Goal: Task Accomplishment & Management: Manage account settings

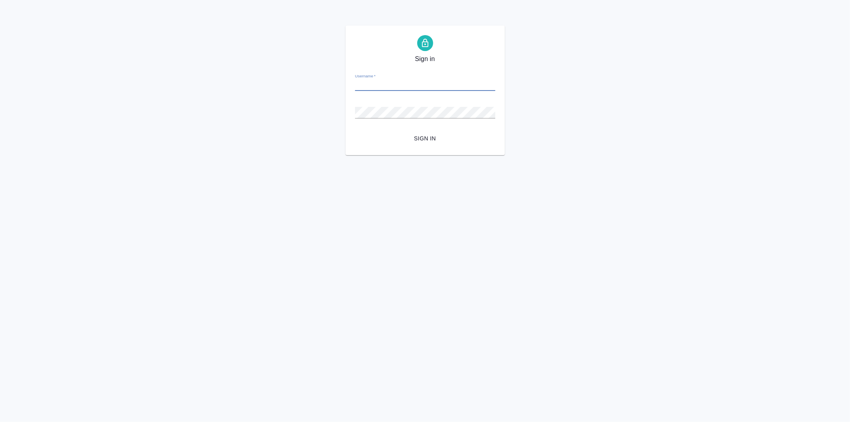
click at [383, 82] on input "Username   *" at bounding box center [425, 85] width 140 height 11
type input "arina.ivanova@awatera.com"
click at [355, 131] on button "Sign in" at bounding box center [425, 138] width 140 height 15
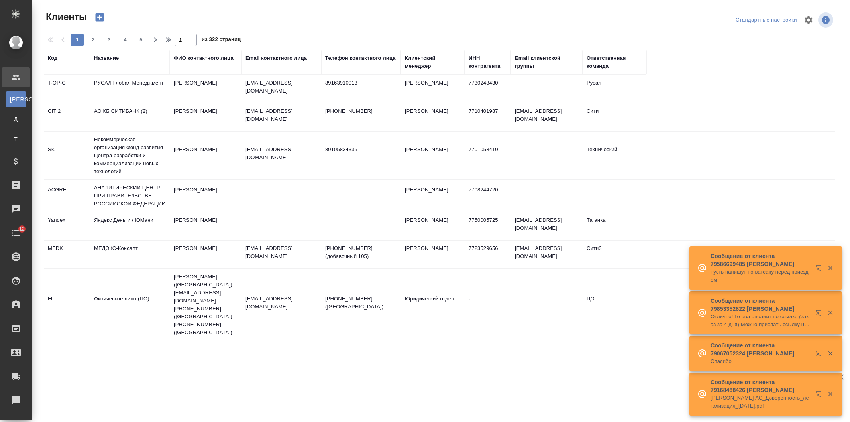
select select "RU"
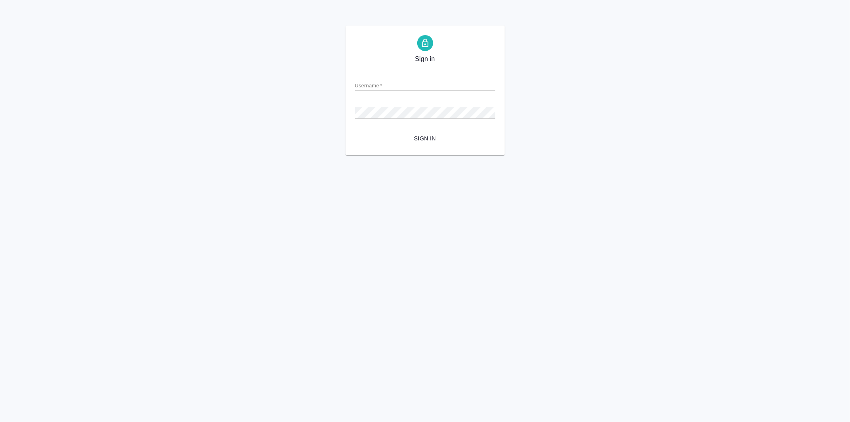
click at [383, 82] on input "Username   *" at bounding box center [425, 85] width 140 height 11
type input "arina.ivanova@awatera.com"
click at [355, 131] on button "Sign in" at bounding box center [425, 138] width 140 height 15
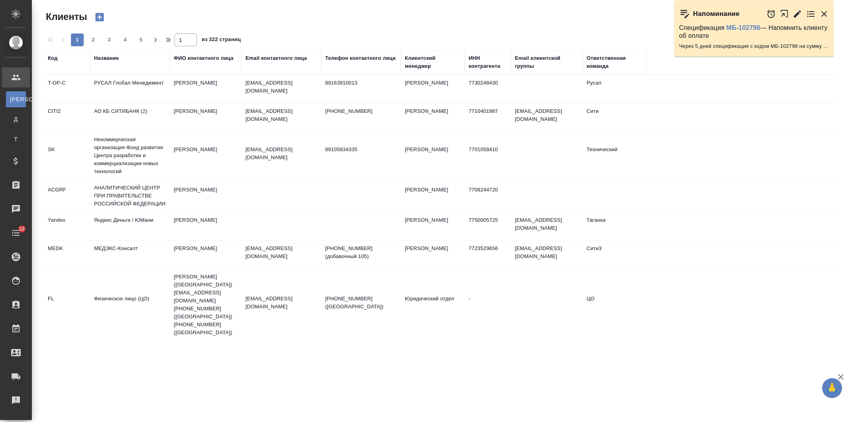
select select "RU"
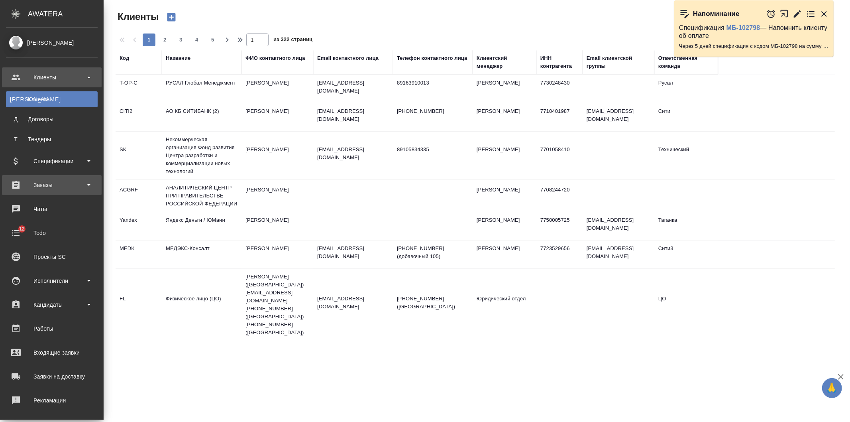
click at [52, 185] on div "Заказы" at bounding box center [52, 185] width 92 height 12
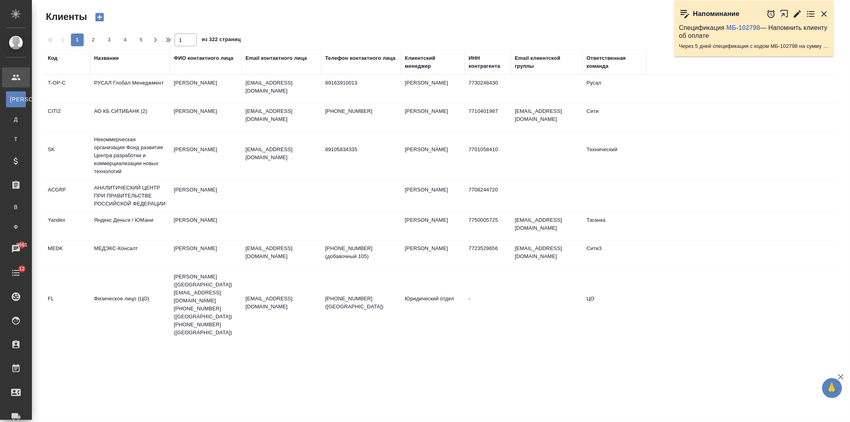
click at [109, 52] on th "Название" at bounding box center [130, 62] width 80 height 25
click at [108, 58] on div "Название" at bounding box center [106, 58] width 25 height 8
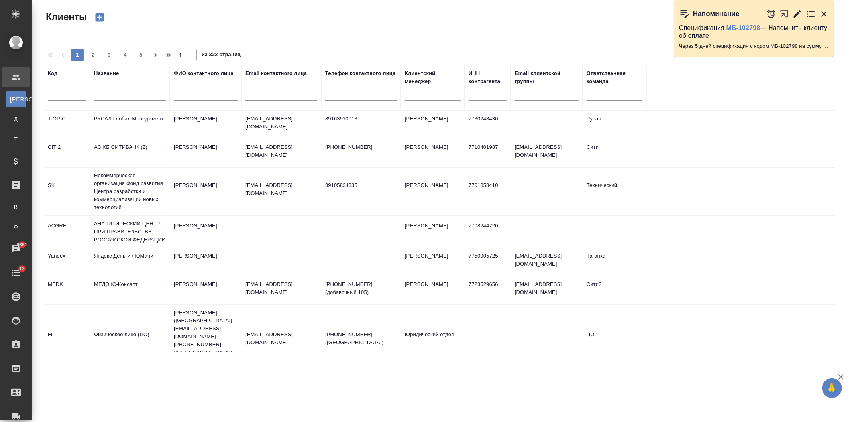
click at [116, 92] on input "text" at bounding box center [130, 95] width 72 height 10
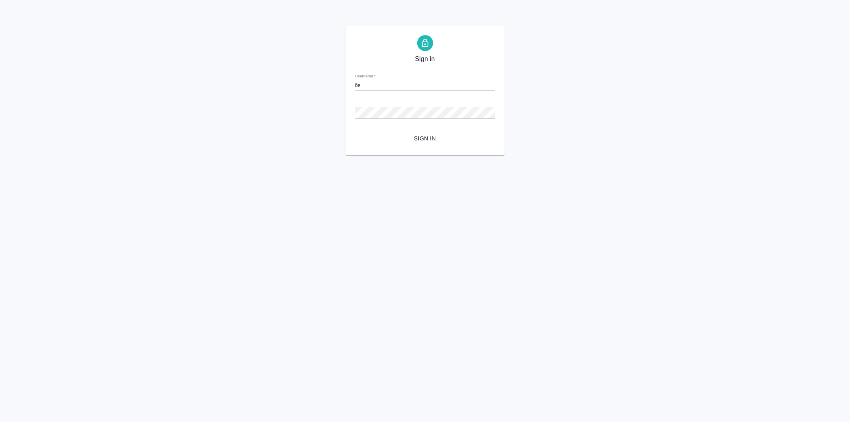
drag, startPoint x: 377, startPoint y: 86, endPoint x: 277, endPoint y: 65, distance: 101.8
click at [277, 65] on div "Sign in Username   * бя Password   * urlPath   * / Sign in" at bounding box center [425, 91] width 850 height 130
click at [370, 82] on input "Username   *" at bounding box center [425, 85] width 140 height 11
click at [371, 80] on input "Username   *" at bounding box center [425, 85] width 140 height 11
click at [371, 81] on input "Username   *" at bounding box center [425, 85] width 140 height 11
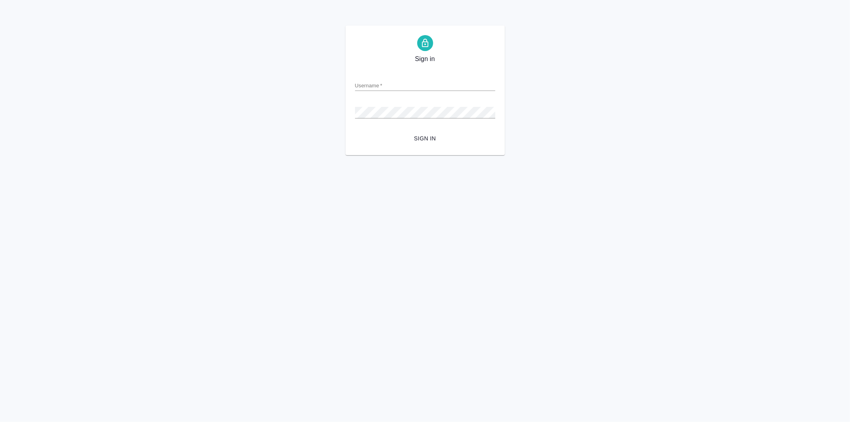
drag, startPoint x: 371, startPoint y: 81, endPoint x: 370, endPoint y: 92, distance: 10.9
click at [371, 81] on input "Username   *" at bounding box center [425, 85] width 140 height 11
click at [371, 88] on input "Username   *" at bounding box center [425, 85] width 140 height 11
click at [402, 86] on input "arina.ivanova@awqatera.com" at bounding box center [425, 85] width 140 height 11
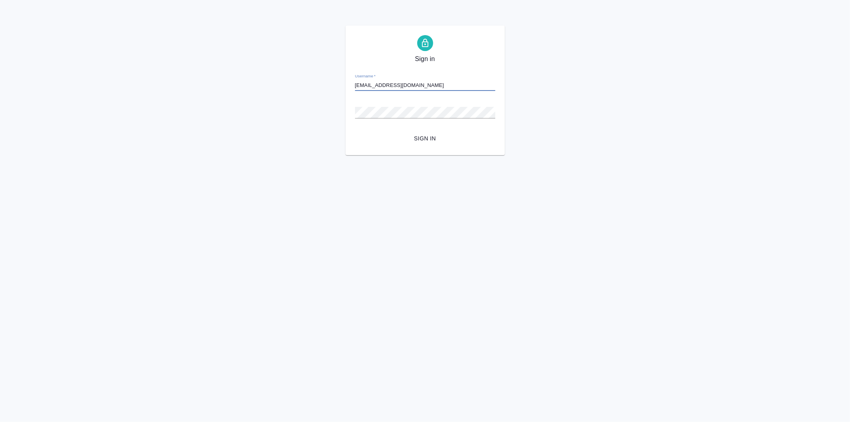
type input "arina.ivanova@awatera.com"
click at [355, 131] on button "Sign in" at bounding box center [425, 138] width 140 height 15
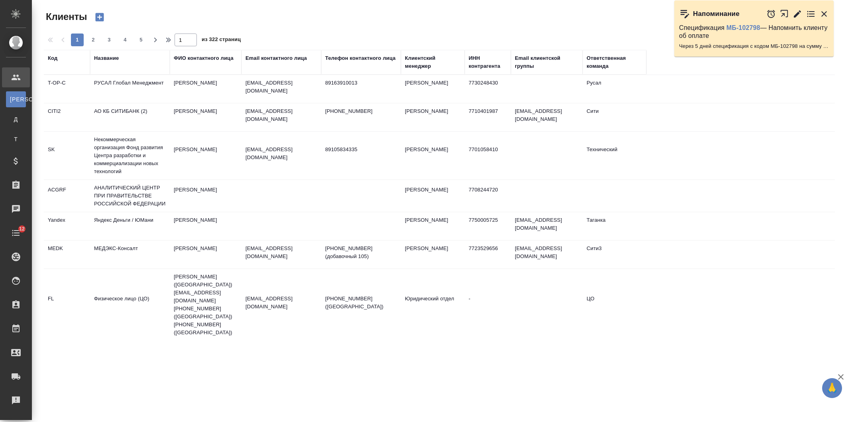
select select "RU"
click at [105, 56] on div "Название" at bounding box center [106, 58] width 25 height 8
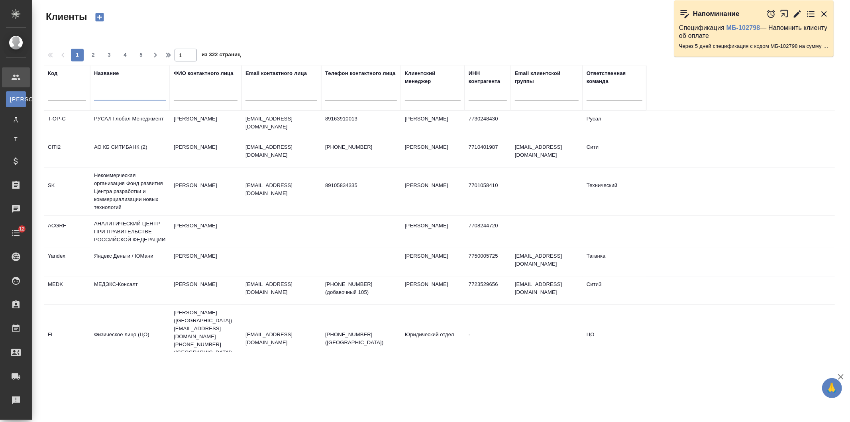
click at [114, 98] on input "text" at bounding box center [130, 95] width 72 height 10
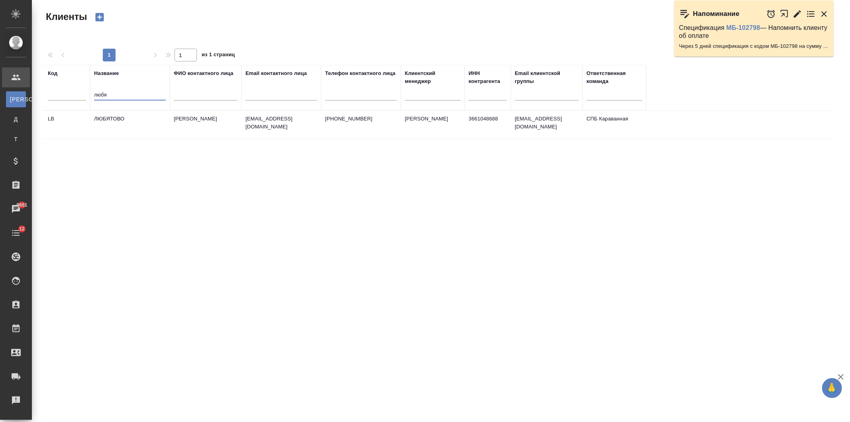
type input "любя"
click at [117, 120] on td "ЛЮБЯТОВО" at bounding box center [130, 125] width 80 height 28
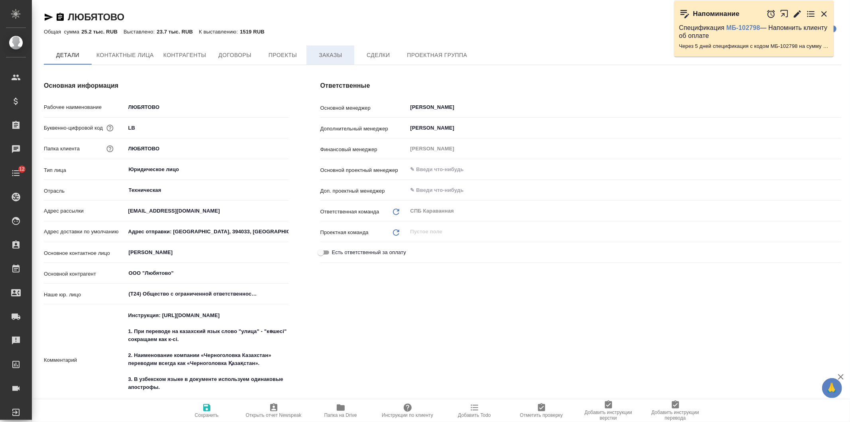
type textarea "x"
click at [338, 52] on span "Заказы" at bounding box center [330, 56] width 38 height 10
type textarea "x"
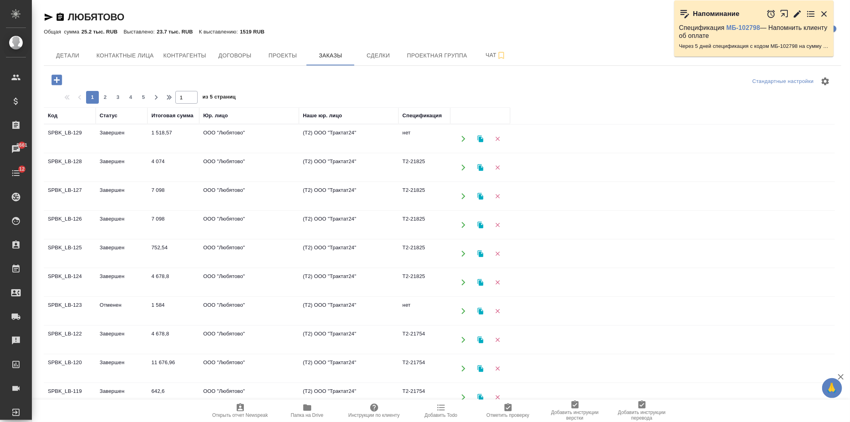
click at [59, 80] on icon "button" at bounding box center [57, 80] width 14 height 14
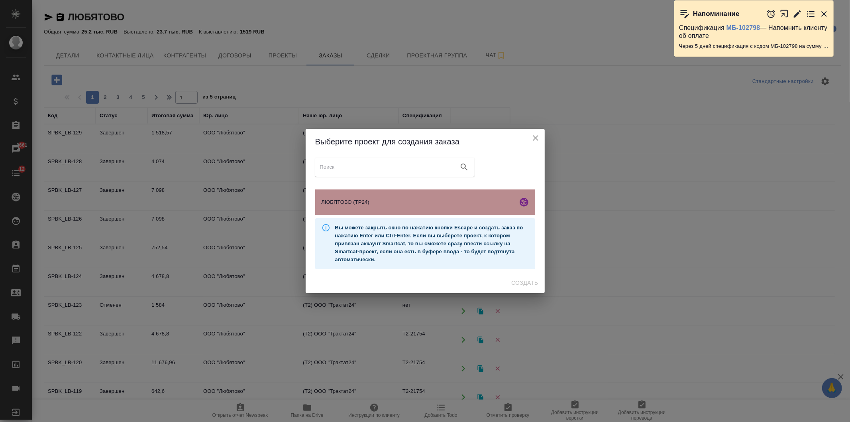
click at [384, 203] on span "ЛЮБЯТОВО (ТР24)" at bounding box center [418, 202] width 193 height 8
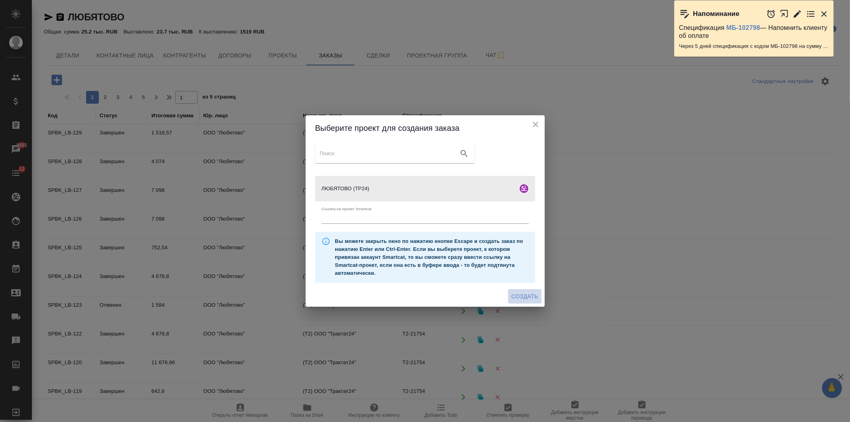
click at [524, 293] on span "Создать" at bounding box center [524, 296] width 27 height 10
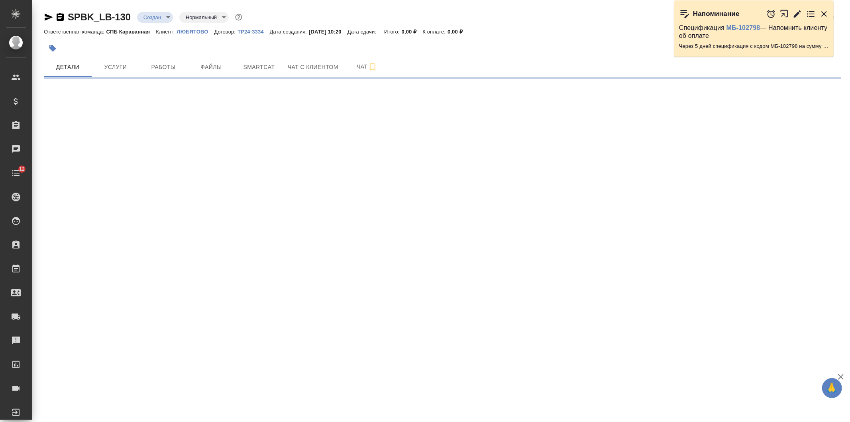
select select "RU"
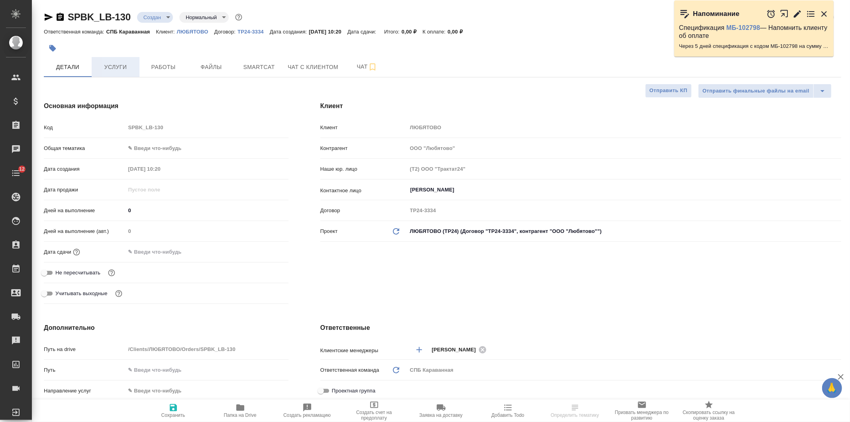
type textarea "x"
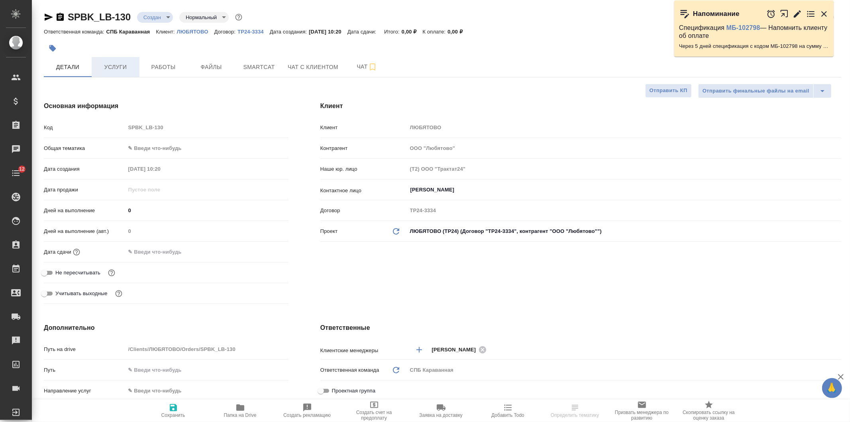
type textarea "x"
click at [218, 75] on button "Файлы" at bounding box center [211, 67] width 48 height 20
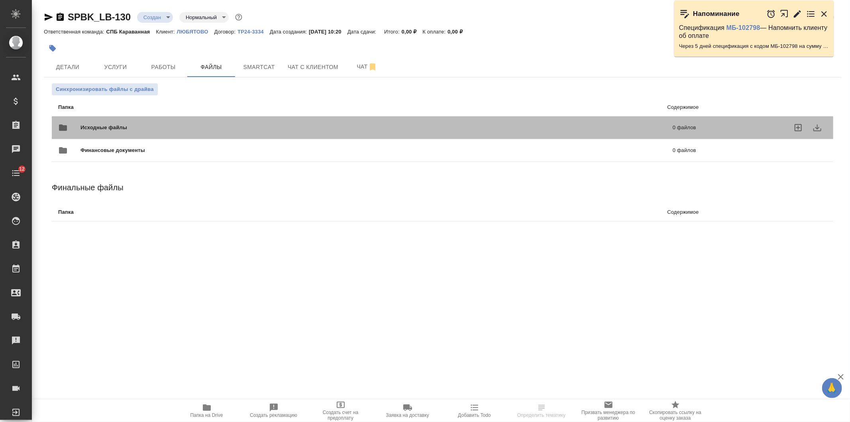
click at [164, 122] on div "Исходные файлы 0 файлов" at bounding box center [377, 127] width 638 height 19
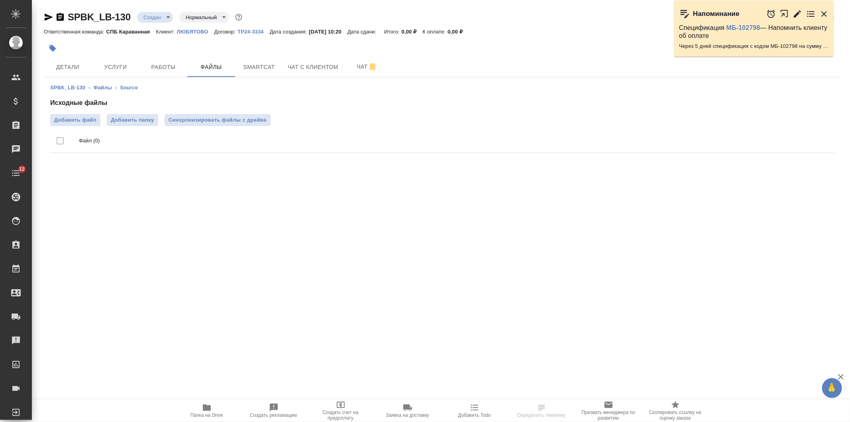
click at [89, 126] on ul "Файл (0)" at bounding box center [442, 141] width 785 height 30
click at [89, 118] on span "Добавить файл" at bounding box center [75, 120] width 42 height 8
click at [0, 0] on input "Добавить файл" at bounding box center [0, 0] width 0 height 0
click at [104, 63] on span "Услуги" at bounding box center [115, 67] width 38 height 10
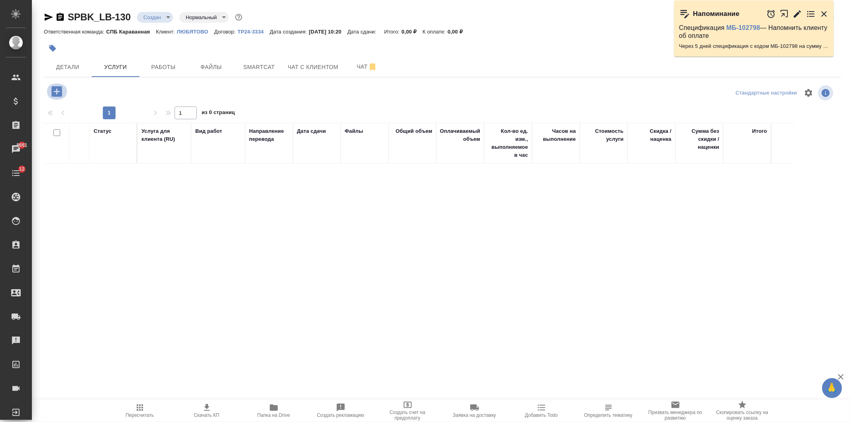
click at [55, 89] on icon "button" at bounding box center [56, 91] width 10 height 10
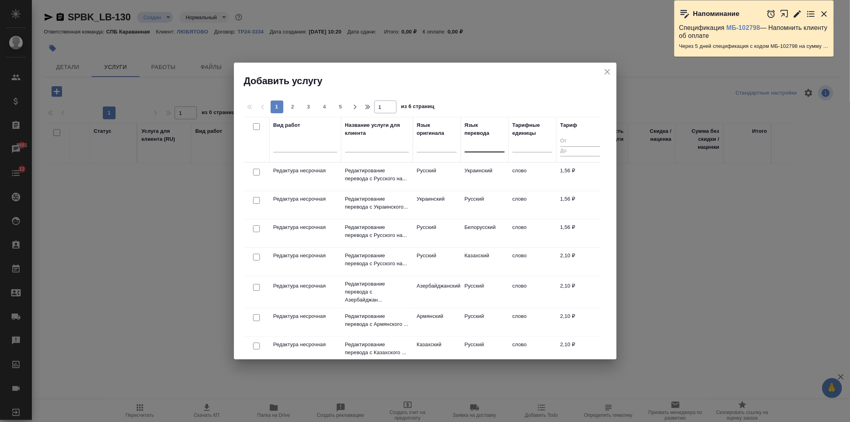
click at [471, 145] on div at bounding box center [485, 144] width 40 height 12
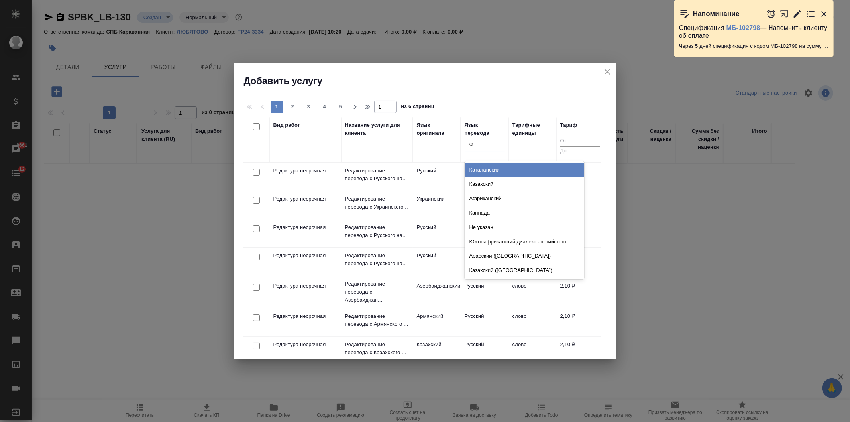
type input "каз"
click at [491, 173] on div "Казахский" at bounding box center [525, 170] width 120 height 14
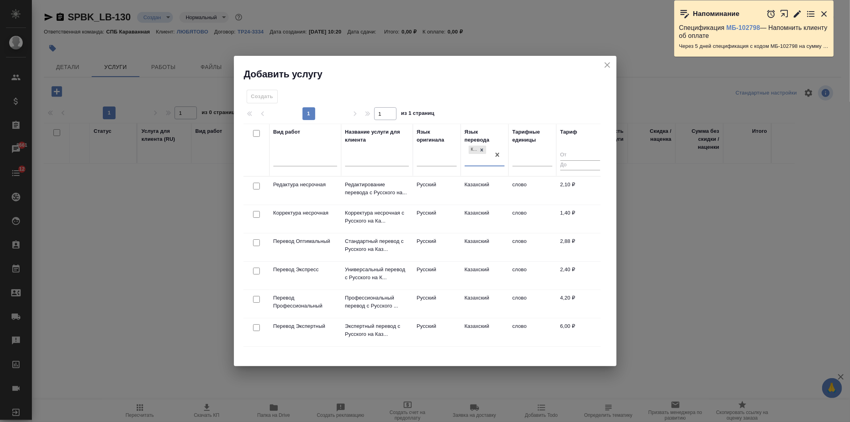
click at [256, 242] on input "checkbox" at bounding box center [256, 242] width 7 height 7
checkbox input "true"
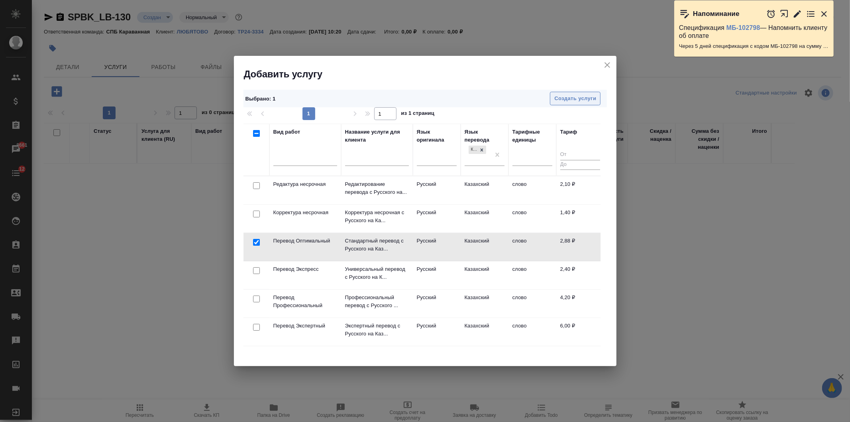
click at [590, 92] on button "Создать услуги" at bounding box center [575, 99] width 51 height 14
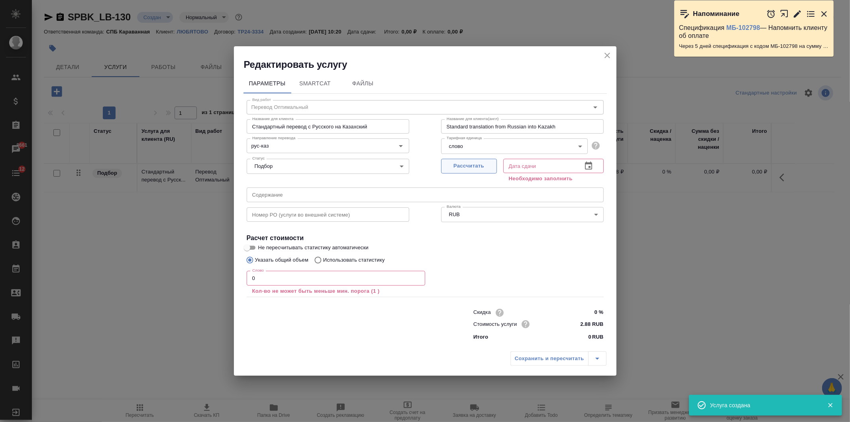
click at [480, 166] on span "Рассчитать" at bounding box center [469, 165] width 47 height 9
type input "19.08.2025 10:21"
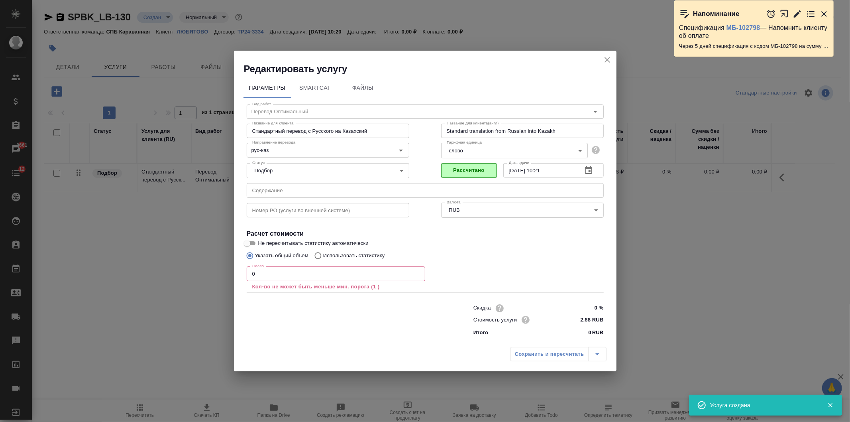
click at [290, 270] on input "0" at bounding box center [336, 273] width 179 height 14
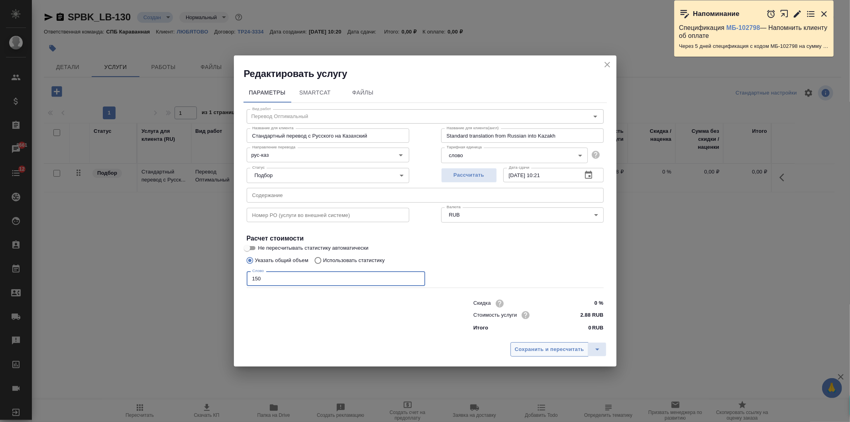
type input "150"
click at [526, 349] on span "Сохранить и пересчитать" at bounding box center [549, 349] width 69 height 9
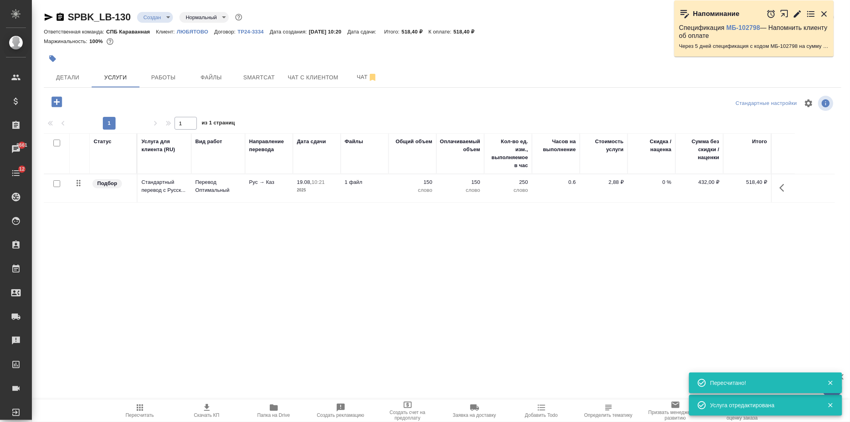
click at [55, 108] on icon "button" at bounding box center [57, 102] width 14 height 14
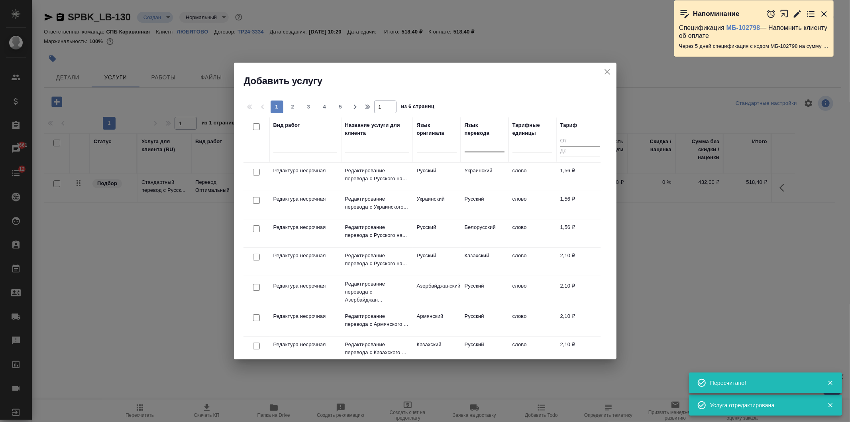
click at [480, 145] on div at bounding box center [485, 144] width 40 height 12
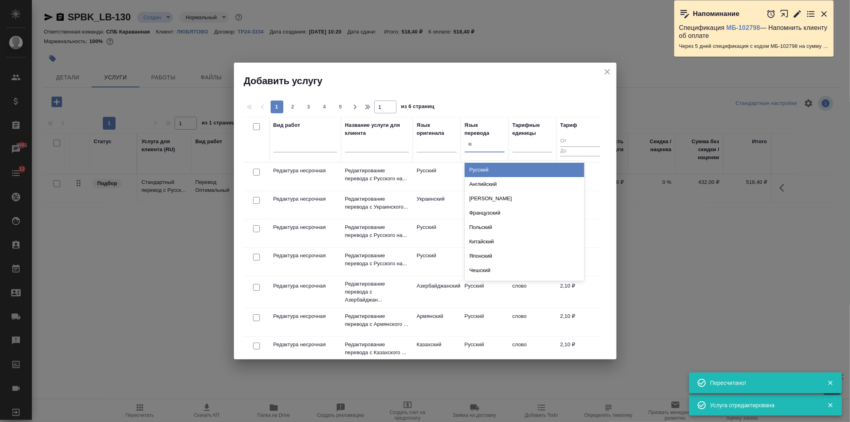
type input "кир"
click at [501, 169] on div "Киргизский" at bounding box center [525, 170] width 120 height 14
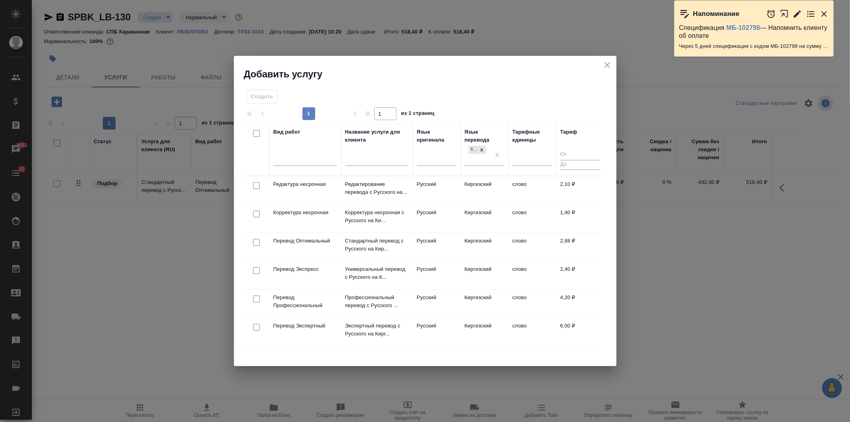
click at [254, 242] on input "checkbox" at bounding box center [256, 242] width 7 height 7
checkbox input "true"
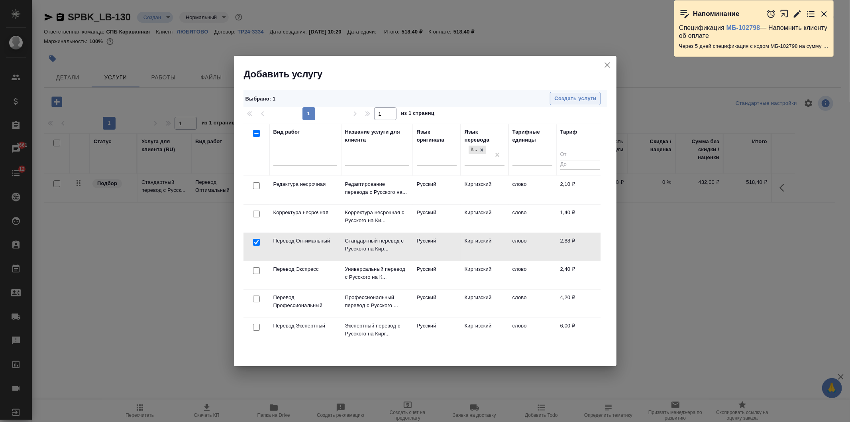
click at [577, 102] on span "Создать услуги" at bounding box center [575, 98] width 42 height 9
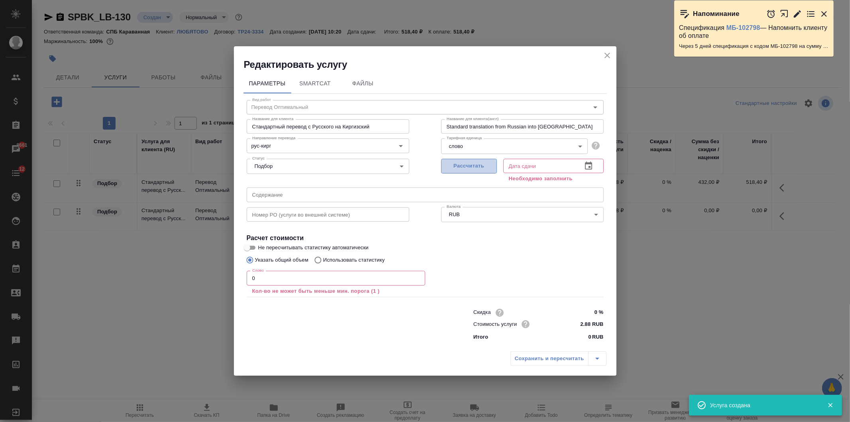
click at [467, 173] on button "Рассчитать" at bounding box center [469, 166] width 56 height 15
type input "19.08.2025 10:22"
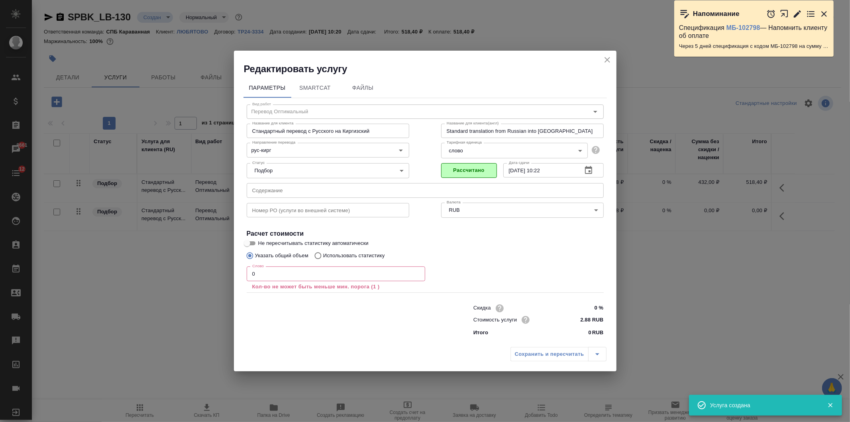
click at [295, 269] on input "0" at bounding box center [336, 273] width 179 height 14
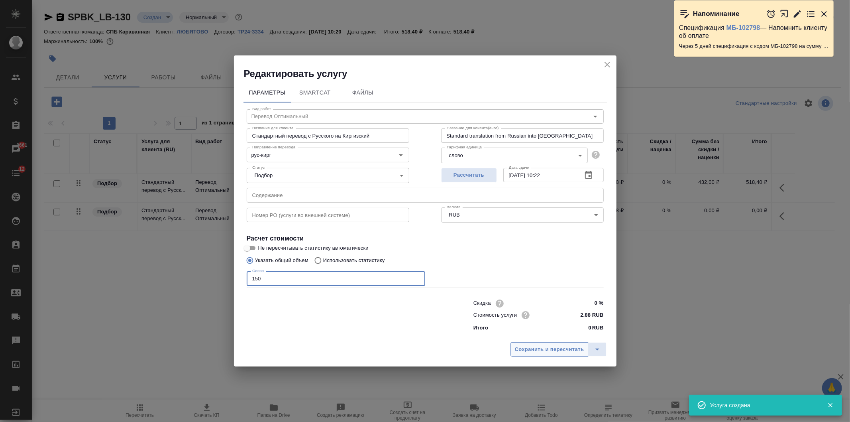
type input "150"
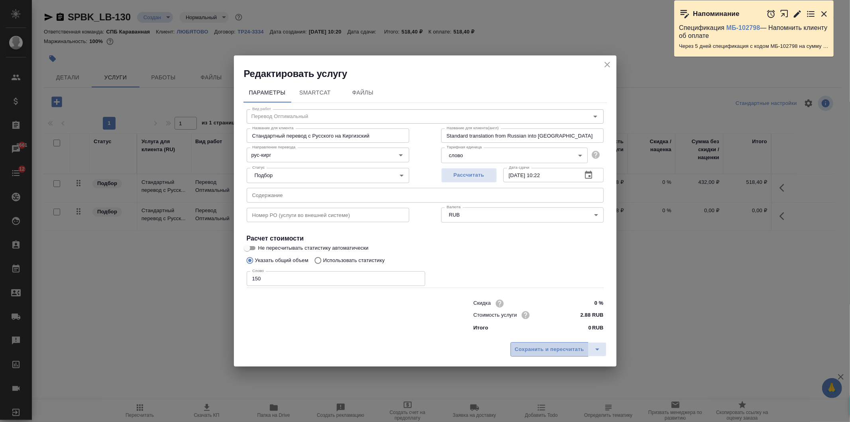
click at [542, 350] on span "Сохранить и пересчитать" at bounding box center [549, 349] width 69 height 9
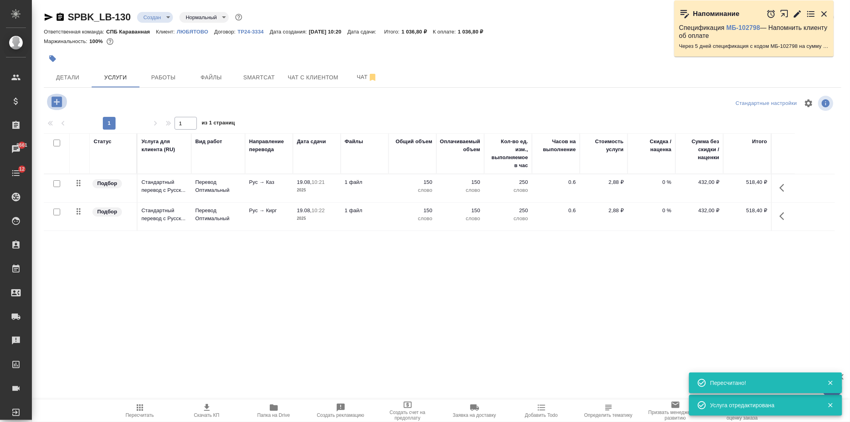
click at [59, 100] on icon "button" at bounding box center [56, 101] width 10 height 10
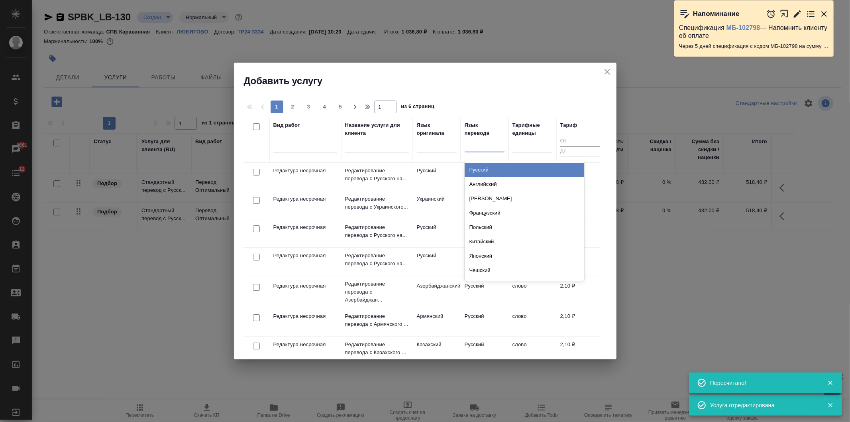
click at [493, 149] on div at bounding box center [485, 144] width 40 height 12
type input "азер"
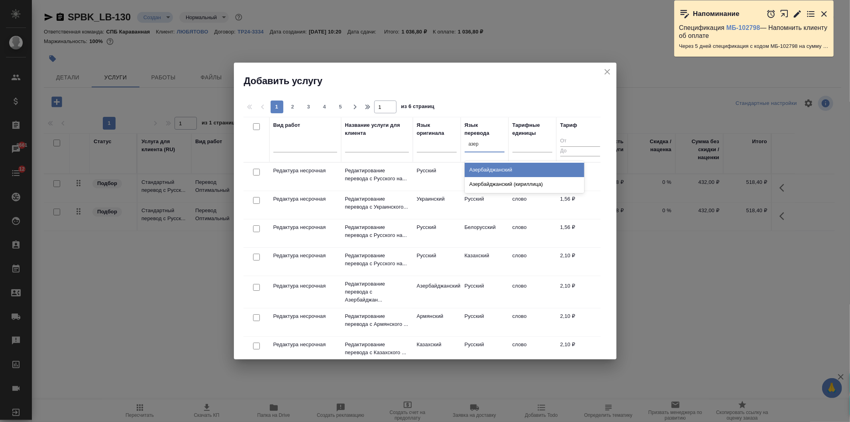
click at [512, 167] on div "Азербайджанский" at bounding box center [525, 170] width 120 height 14
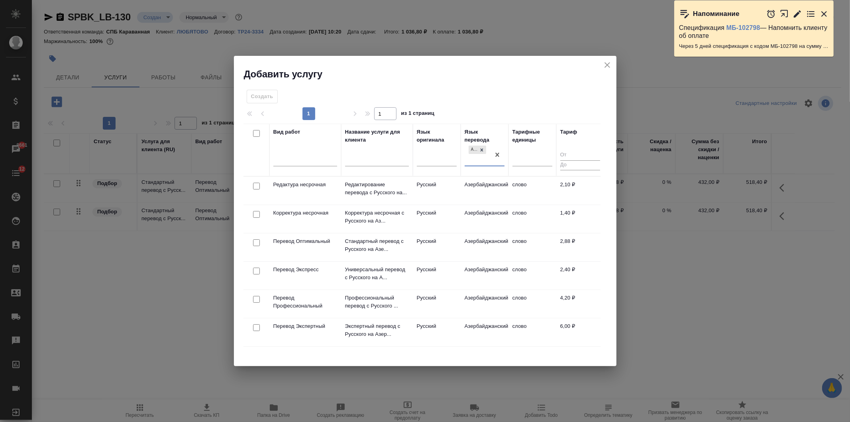
click at [254, 241] on input "checkbox" at bounding box center [256, 242] width 7 height 7
checkbox input "true"
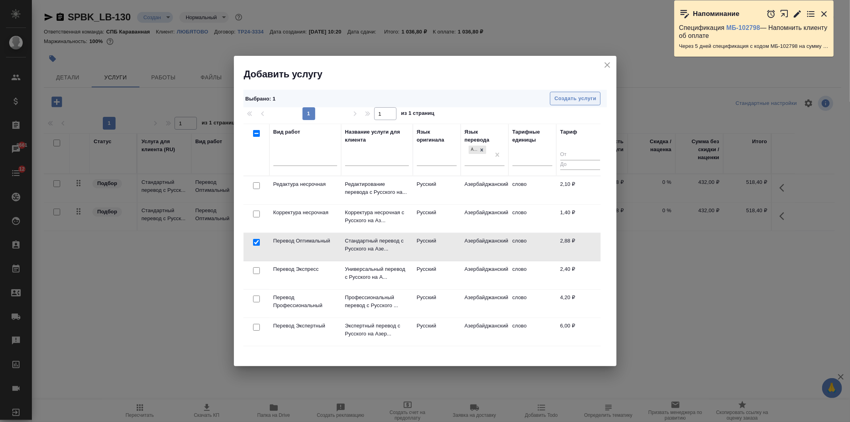
click at [581, 98] on span "Создать услуги" at bounding box center [575, 98] width 42 height 9
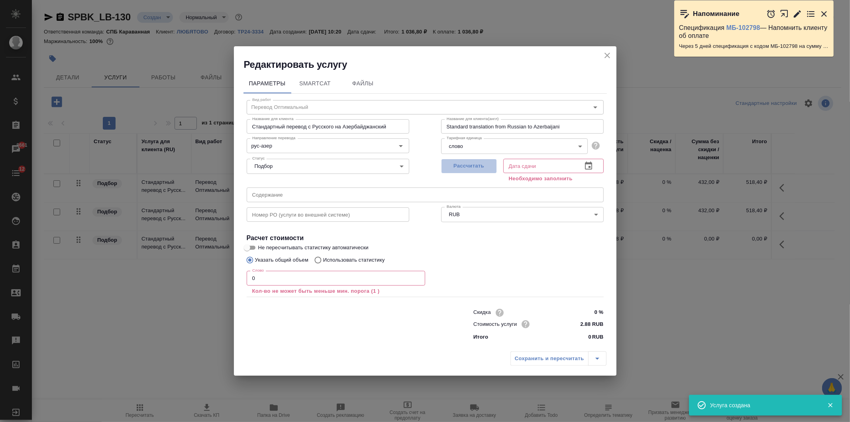
drag, startPoint x: 457, startPoint y: 169, endPoint x: 349, endPoint y: 235, distance: 127.5
click at [457, 169] on span "Рассчитать" at bounding box center [469, 165] width 47 height 9
type input "19.08.2025 10:22"
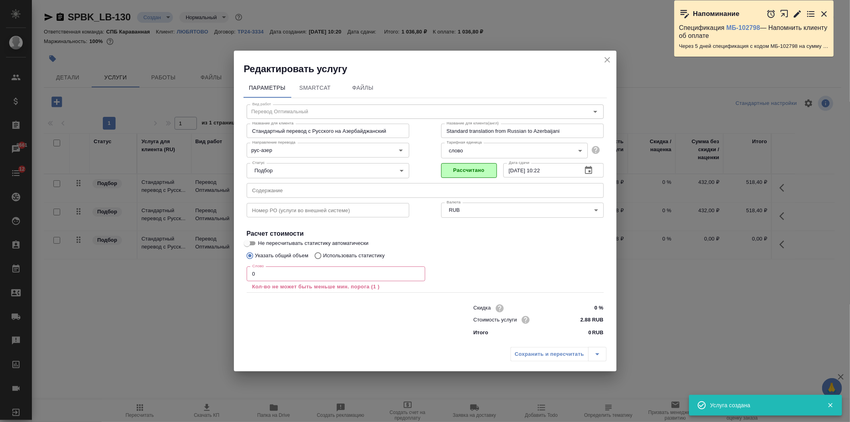
click at [249, 271] on input "0" at bounding box center [336, 273] width 179 height 14
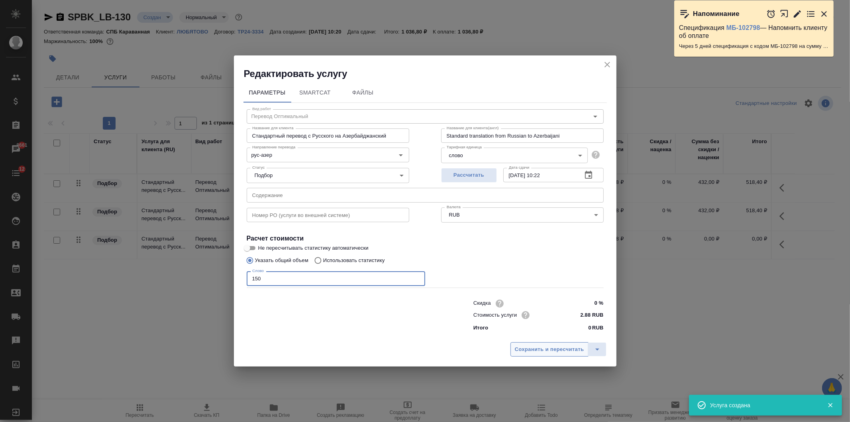
type input "150"
click at [533, 351] on span "Сохранить и пересчитать" at bounding box center [549, 349] width 69 height 9
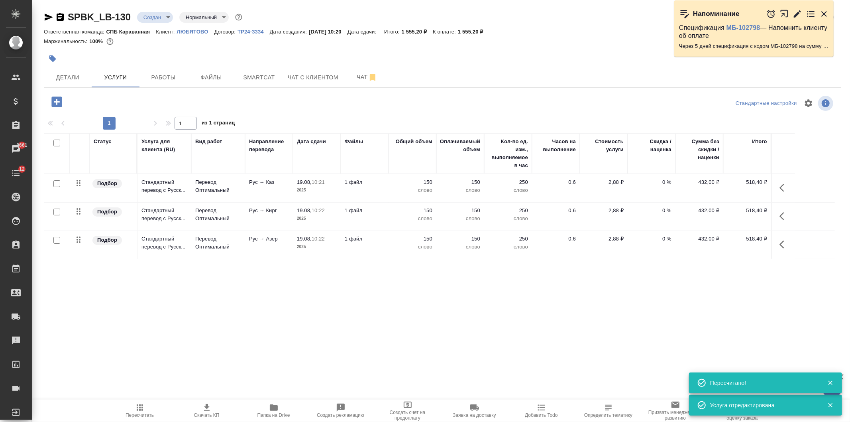
click at [59, 97] on icon "button" at bounding box center [56, 101] width 10 height 10
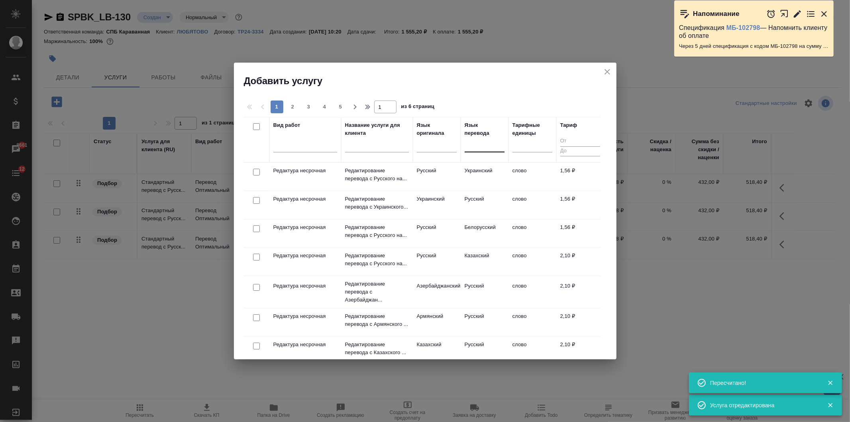
click at [482, 143] on div at bounding box center [485, 144] width 40 height 12
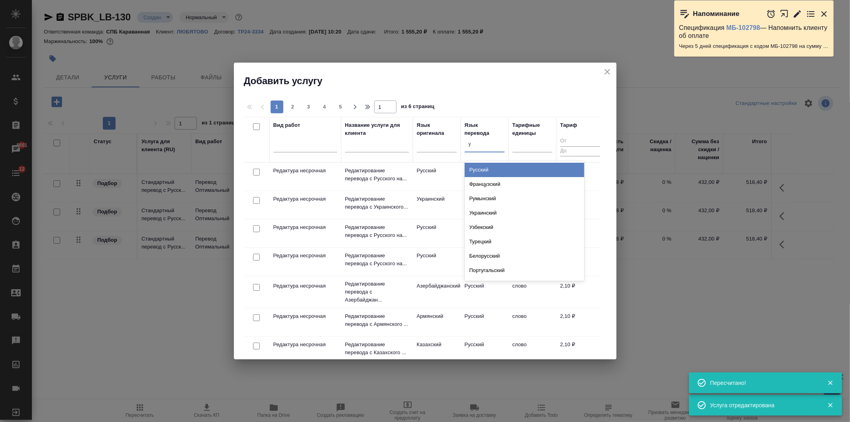
type input "уз"
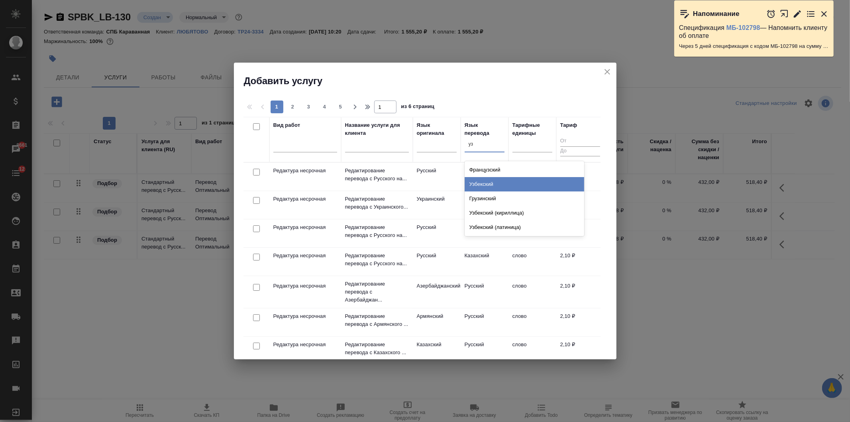
click at [495, 182] on div "Узбекский" at bounding box center [525, 184] width 120 height 14
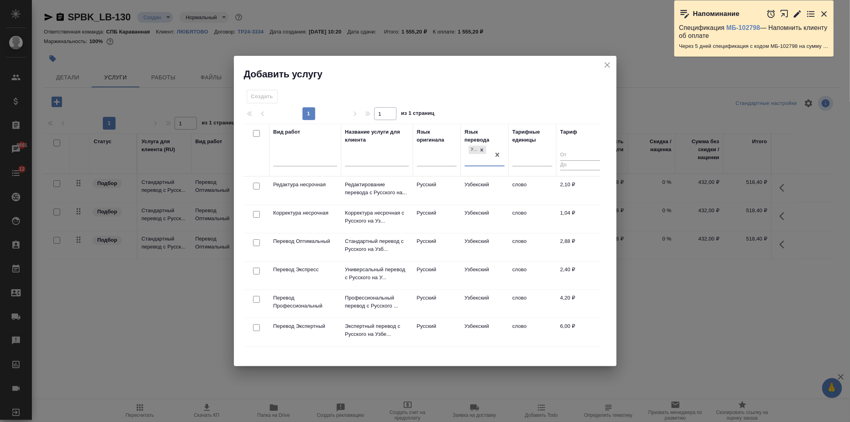
click at [257, 243] on input "checkbox" at bounding box center [256, 242] width 7 height 7
checkbox input "true"
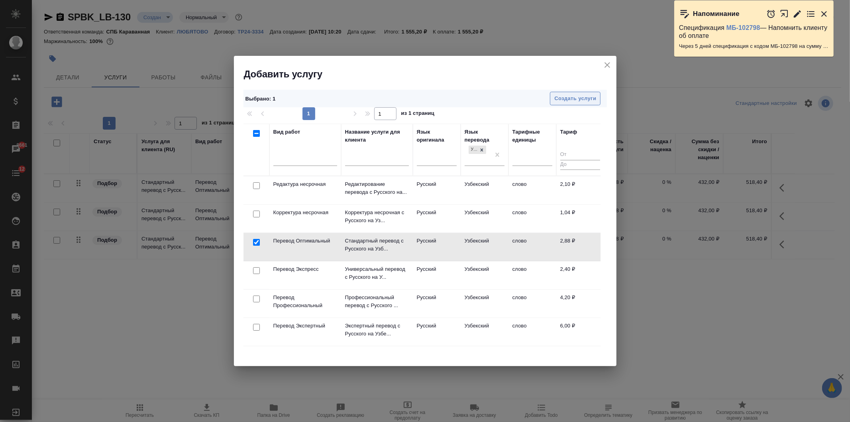
click at [576, 98] on span "Создать услуги" at bounding box center [575, 98] width 42 height 9
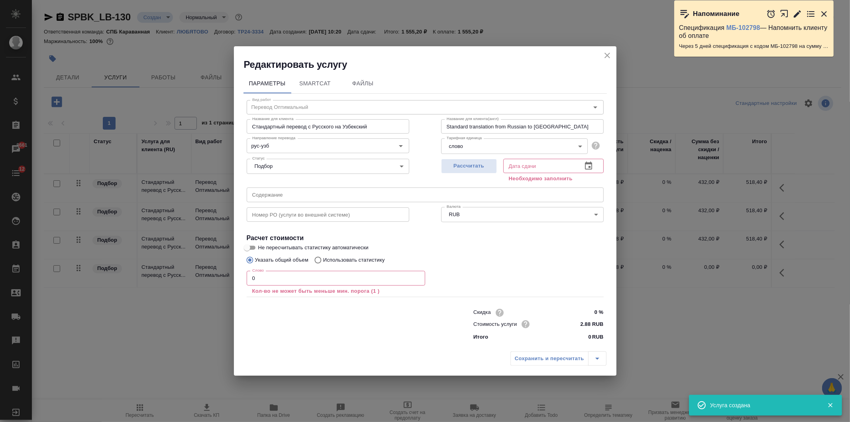
drag, startPoint x: 452, startPoint y: 164, endPoint x: 369, endPoint y: 214, distance: 96.7
click at [452, 164] on span "Рассчитать" at bounding box center [469, 165] width 47 height 9
type input "19.08.2025 10:22"
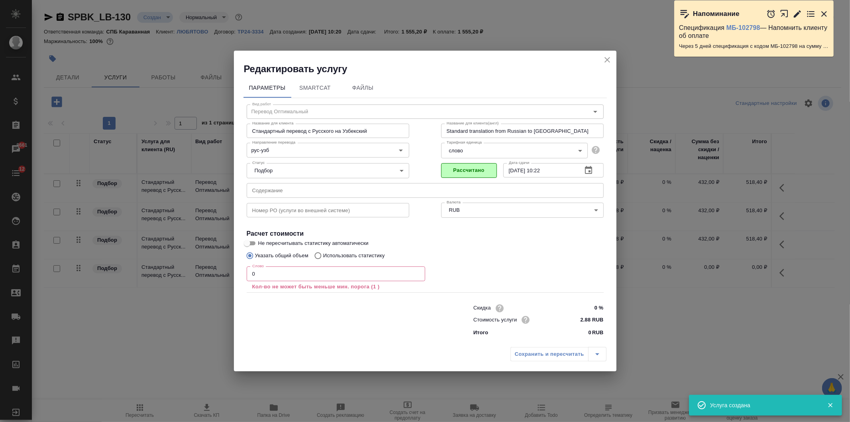
click at [250, 276] on input "0" at bounding box center [336, 273] width 179 height 14
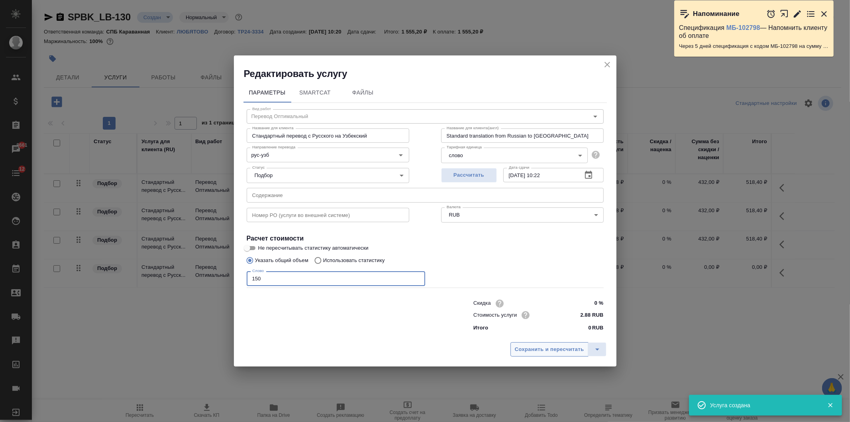
type input "150"
click at [543, 344] on button "Сохранить и пересчитать" at bounding box center [549, 349] width 78 height 14
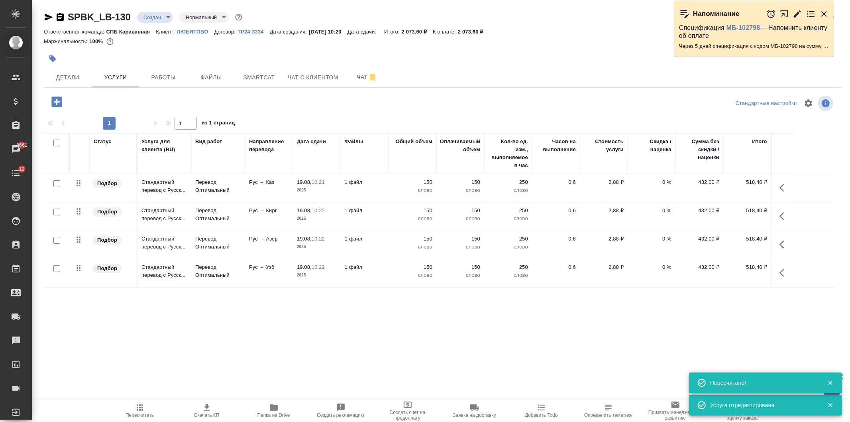
click at [53, 102] on icon "button" at bounding box center [56, 101] width 10 height 10
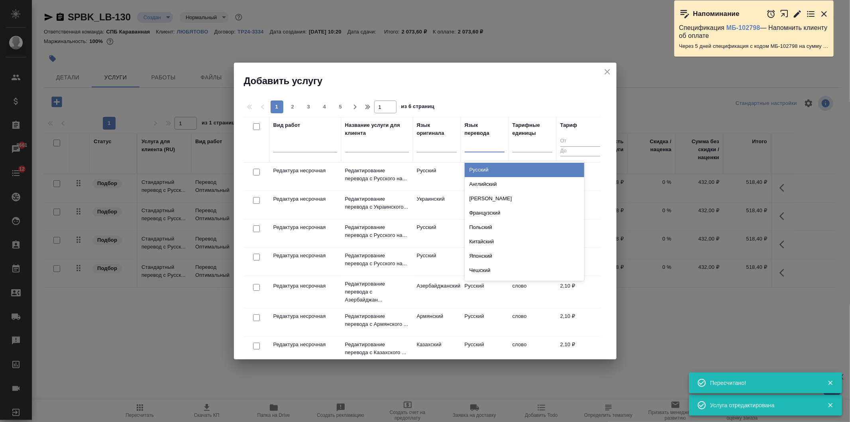
click at [477, 142] on div at bounding box center [485, 144] width 40 height 12
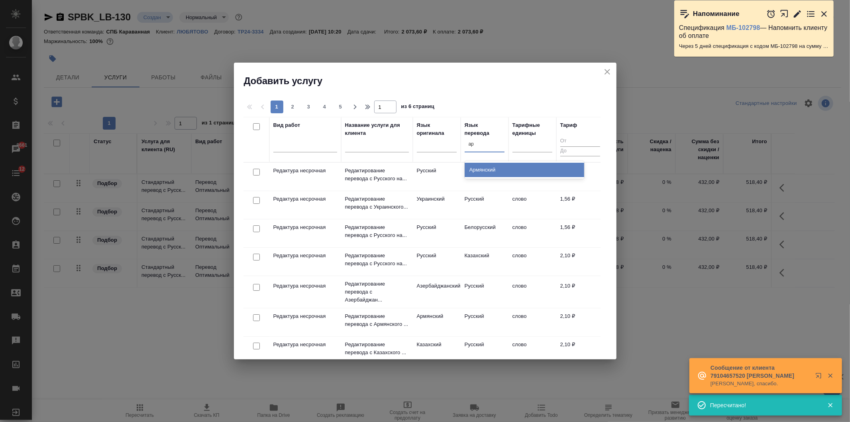
type input "арм"
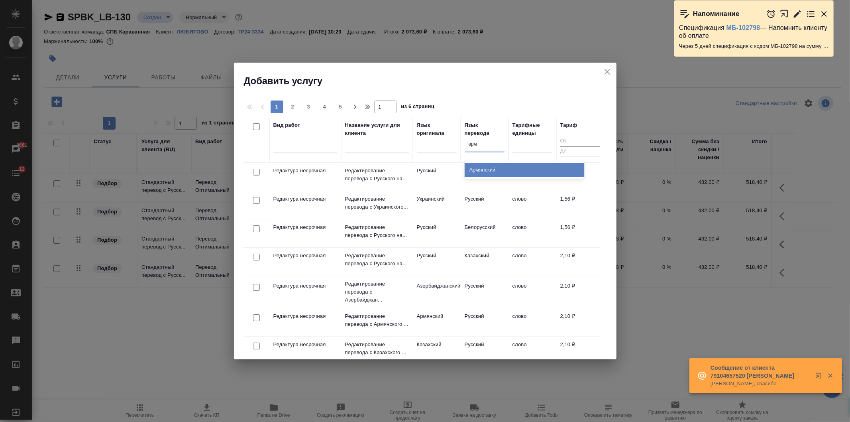
click at [522, 173] on div "Армянский" at bounding box center [525, 170] width 120 height 14
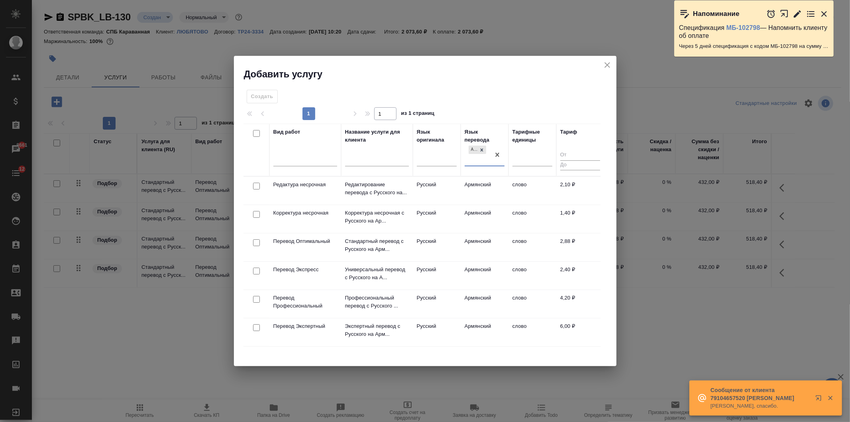
click at [256, 244] on input "checkbox" at bounding box center [256, 242] width 7 height 7
checkbox input "true"
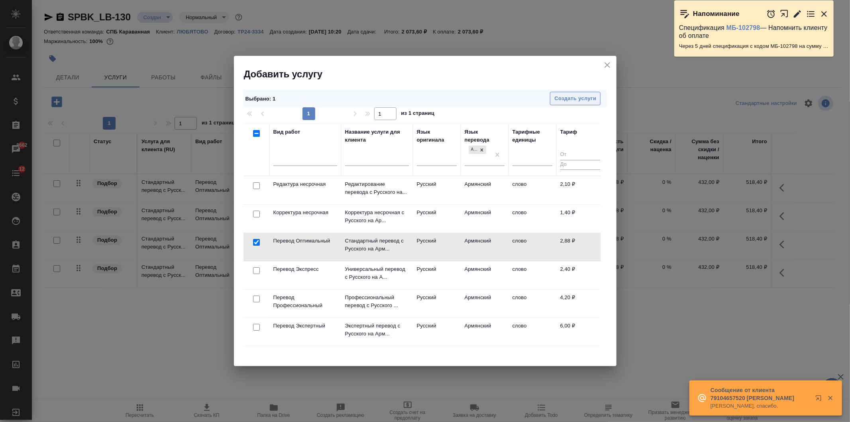
click at [572, 97] on span "Создать услуги" at bounding box center [575, 98] width 42 height 9
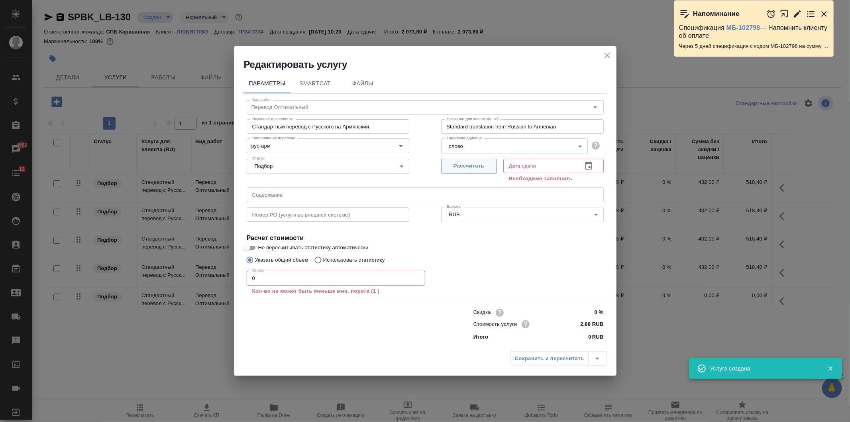
click at [463, 165] on span "Рассчитать" at bounding box center [469, 165] width 47 height 9
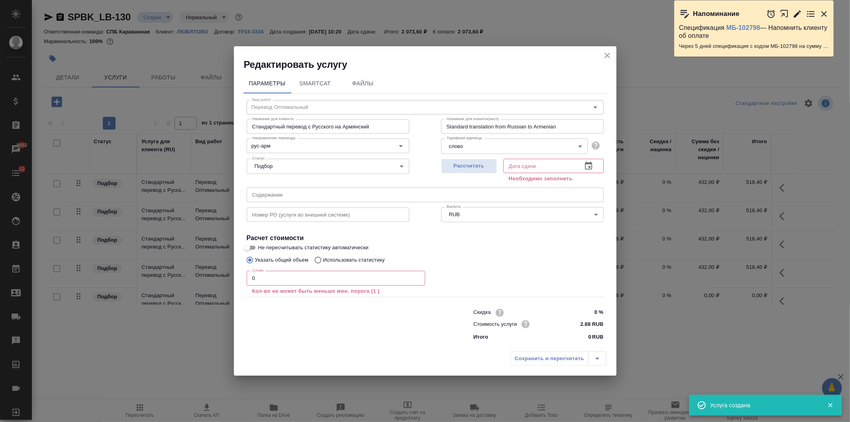
type input "19.08.2025 10:23"
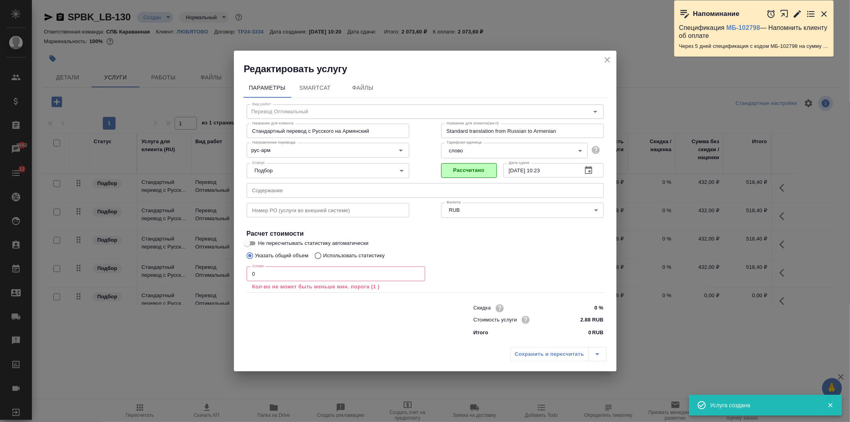
click at [253, 274] on input "0" at bounding box center [336, 273] width 179 height 14
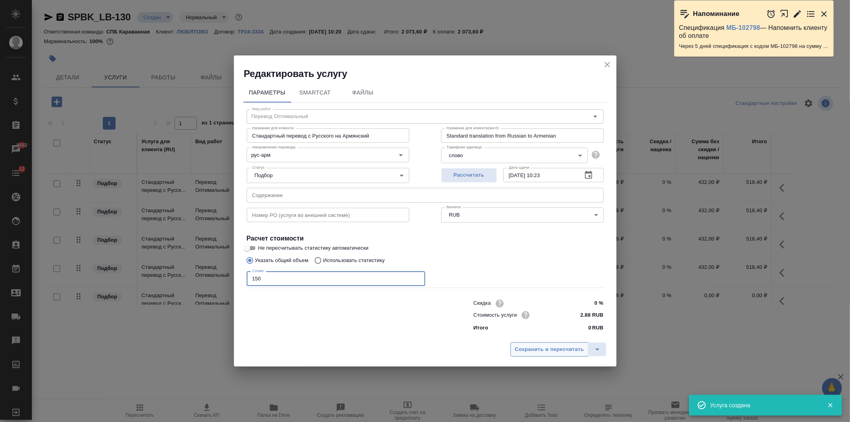
type input "150"
click at [553, 350] on span "Сохранить и пересчитать" at bounding box center [549, 349] width 69 height 9
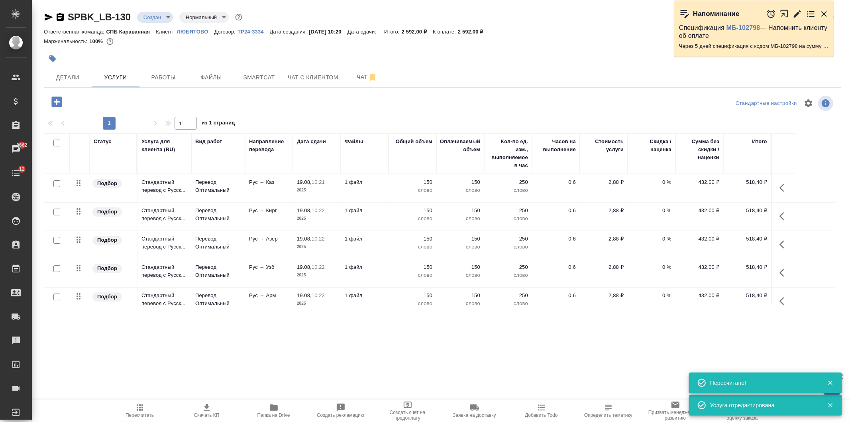
click at [56, 102] on icon "button" at bounding box center [57, 102] width 14 height 14
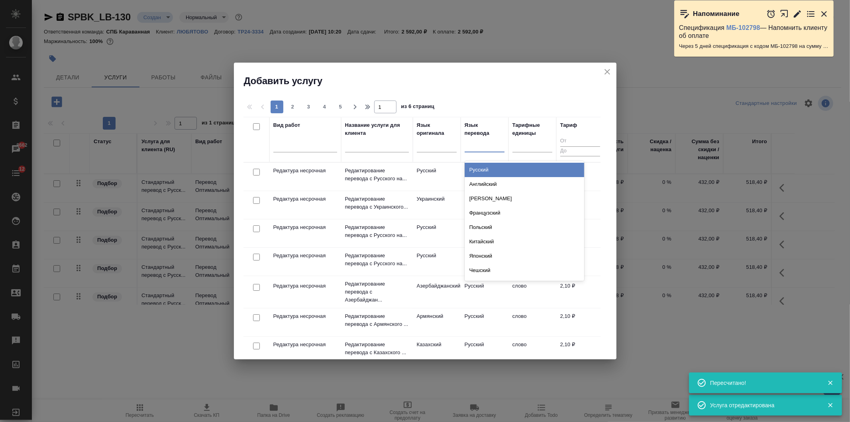
click at [479, 147] on div at bounding box center [485, 144] width 40 height 12
type input "груз"
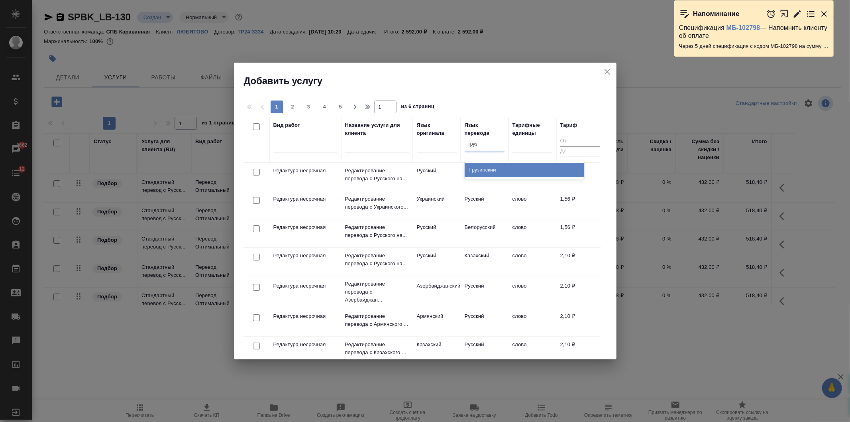
click at [493, 175] on div "Грузинский" at bounding box center [525, 170] width 120 height 14
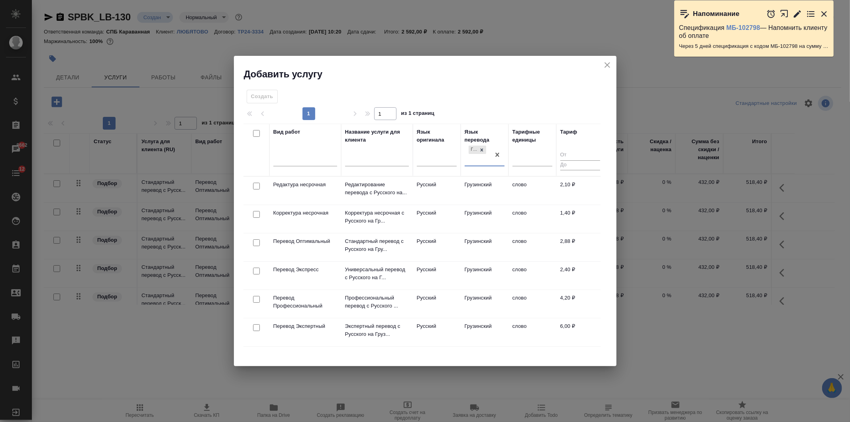
click at [256, 243] on input "checkbox" at bounding box center [256, 242] width 7 height 7
checkbox input "true"
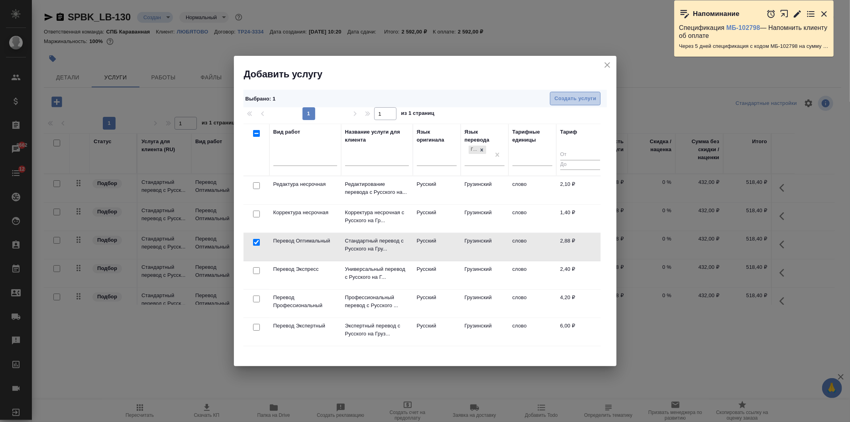
click at [589, 100] on span "Создать услуги" at bounding box center [575, 98] width 42 height 9
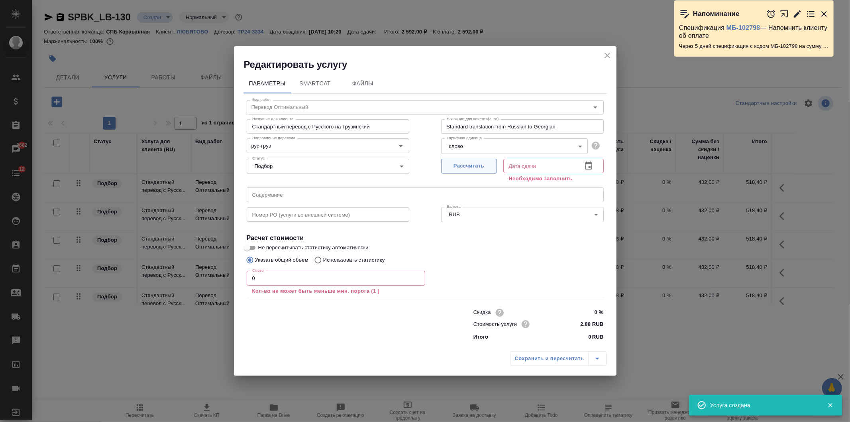
click at [473, 168] on span "Рассчитать" at bounding box center [469, 165] width 47 height 9
type input "19.08.2025 10:23"
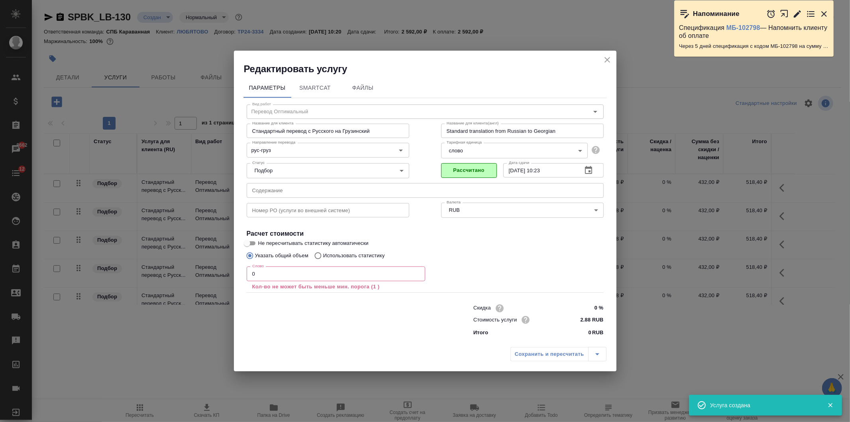
click at [248, 271] on input "0" at bounding box center [336, 273] width 179 height 14
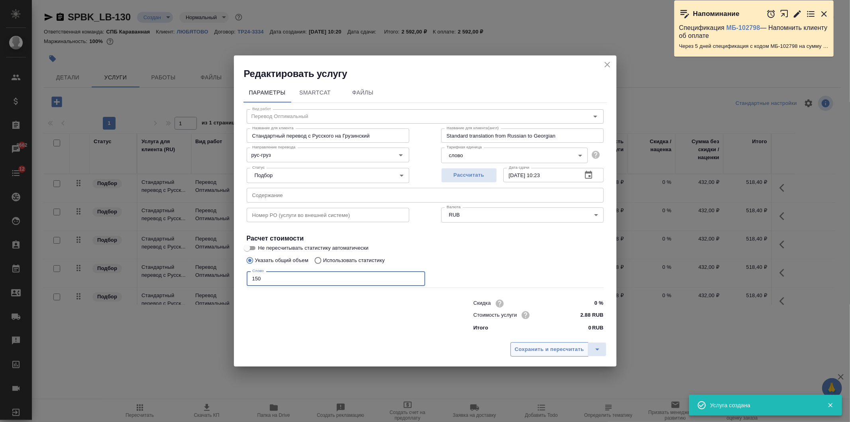
type input "150"
click at [543, 347] on span "Сохранить и пересчитать" at bounding box center [549, 349] width 69 height 9
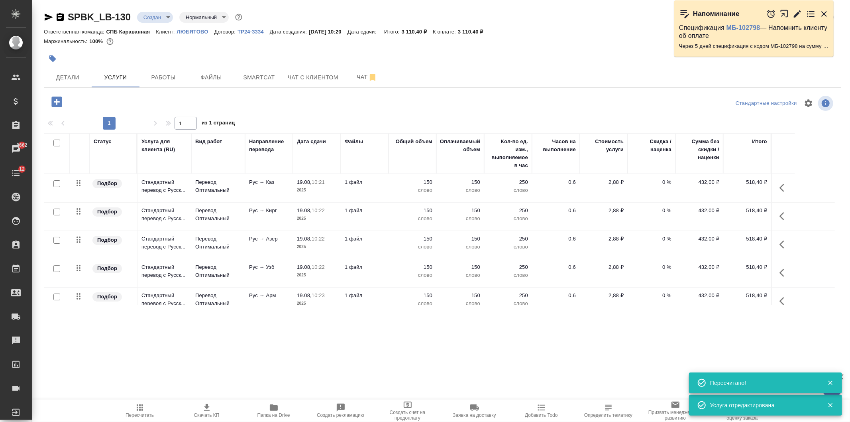
click at [55, 105] on icon "button" at bounding box center [56, 101] width 10 height 10
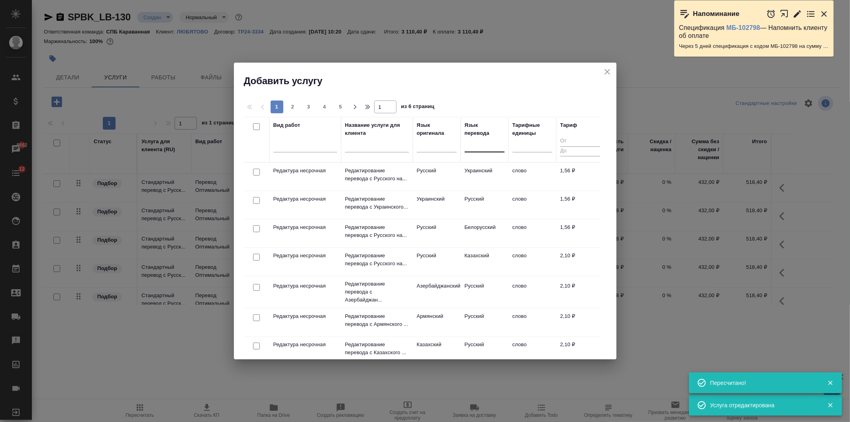
click at [497, 150] on div at bounding box center [485, 144] width 40 height 12
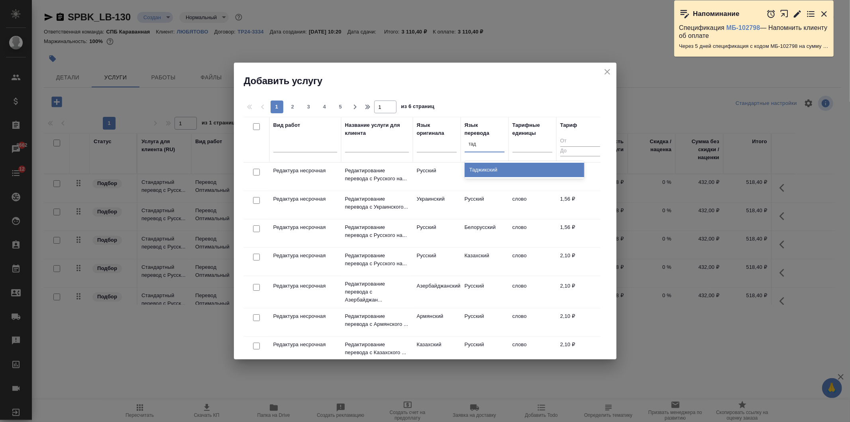
type input "тадж"
click at [500, 168] on div "Таджикский" at bounding box center [525, 170] width 120 height 14
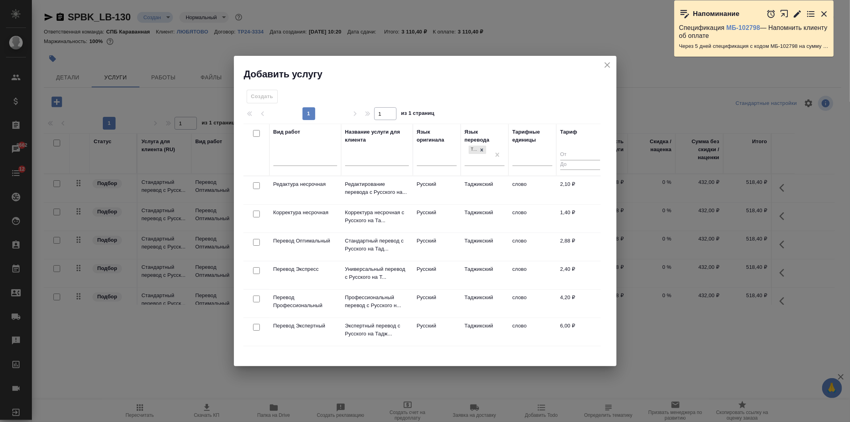
click at [251, 191] on div at bounding box center [256, 185] width 18 height 11
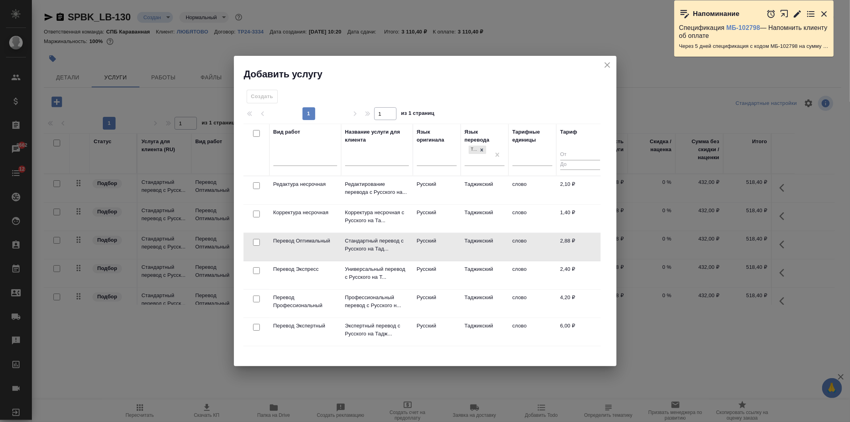
click at [255, 241] on input "checkbox" at bounding box center [256, 242] width 7 height 7
checkbox input "true"
click at [575, 103] on button "Создать услуги" at bounding box center [575, 99] width 51 height 14
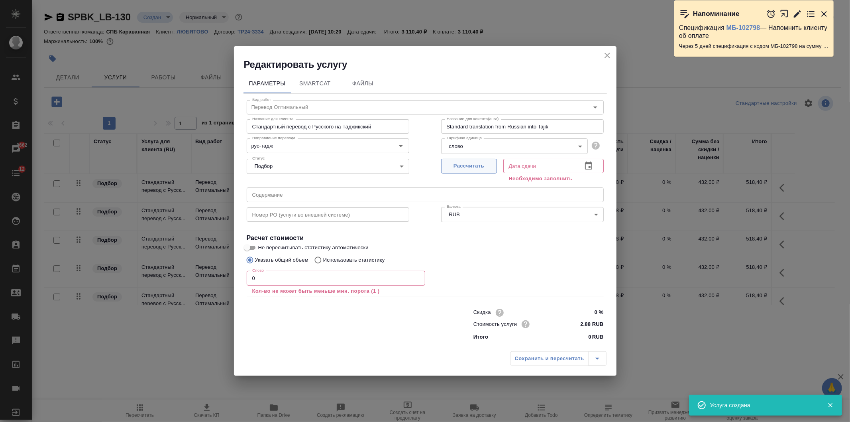
click at [473, 162] on span "Рассчитать" at bounding box center [469, 165] width 47 height 9
type input "19.08.2025 10:23"
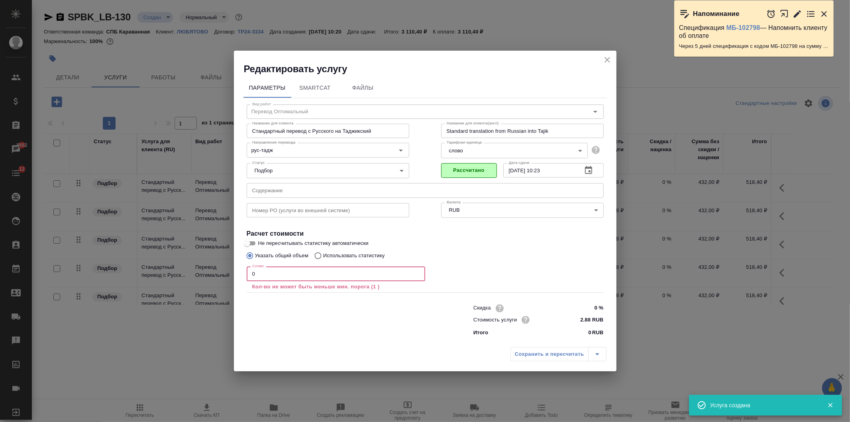
click at [247, 273] on input "0" at bounding box center [336, 273] width 179 height 14
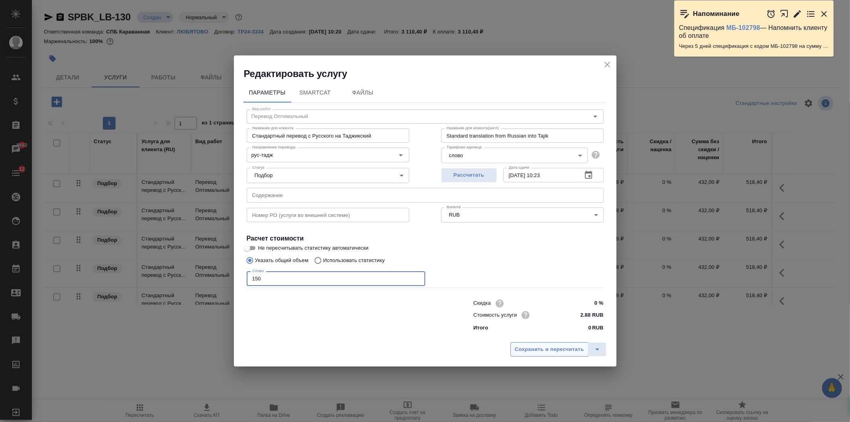
type input "150"
click at [542, 345] on span "Сохранить и пересчитать" at bounding box center [549, 349] width 69 height 9
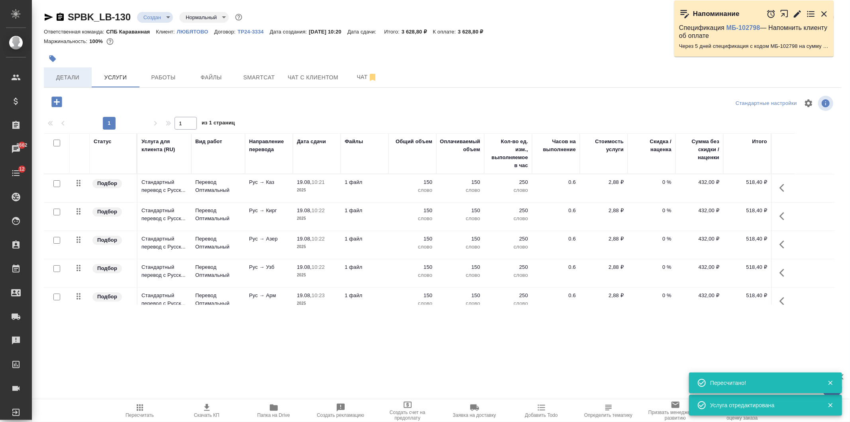
click at [67, 84] on button "Детали" at bounding box center [68, 77] width 48 height 20
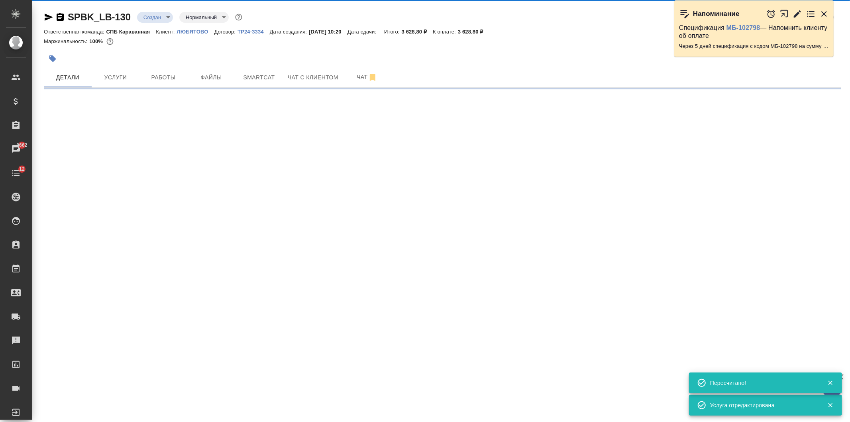
select select "RU"
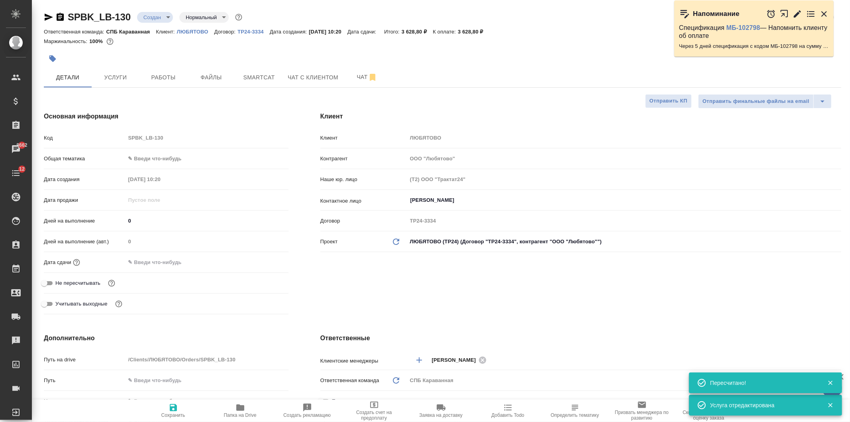
type textarea "x"
click at [543, 285] on div "Клиент Клиент ЛЮБЯТОВО Контрагент ООО "Любятово" Наше юр. лицо (Т2) ООО "Тракта…" at bounding box center [580, 215] width 553 height 238
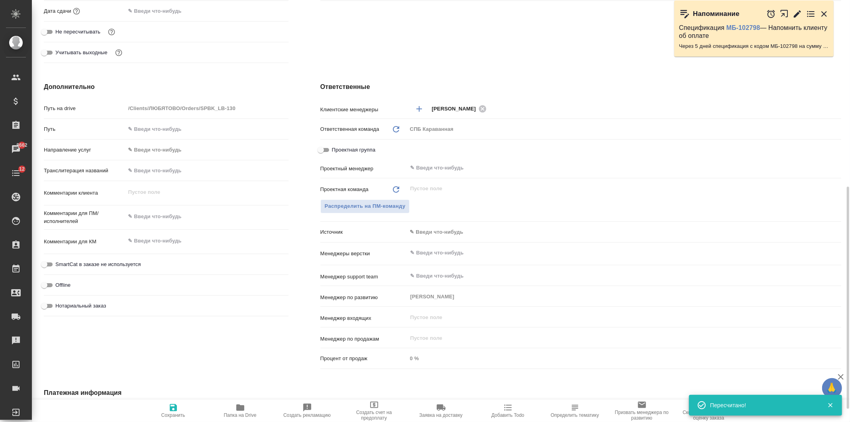
scroll to position [287, 0]
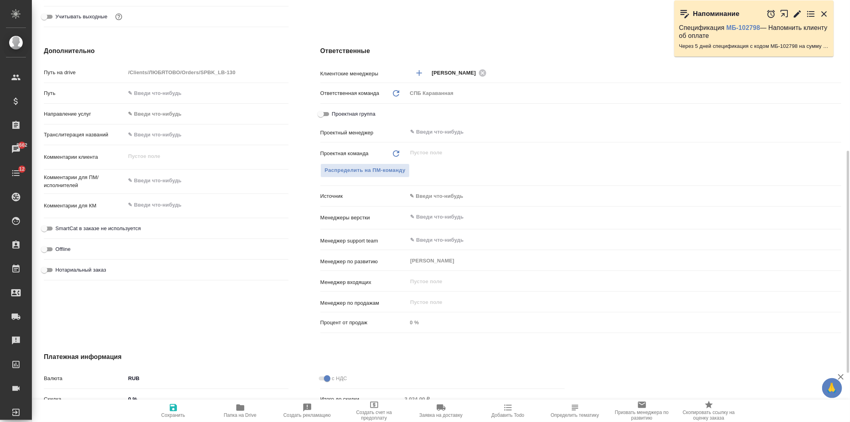
type textarea "x"
click at [163, 182] on textarea at bounding box center [207, 181] width 162 height 14
type textarea "x"
type textarea "в"
type textarea "x"
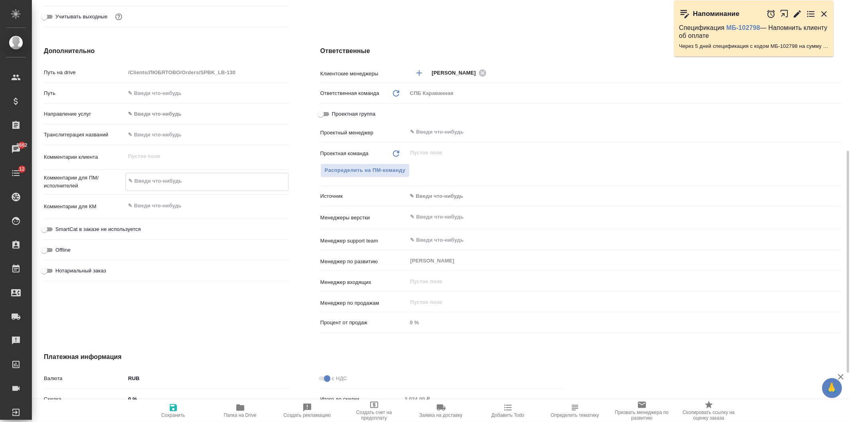
type textarea "x"
type textarea "вс"
type textarea "x"
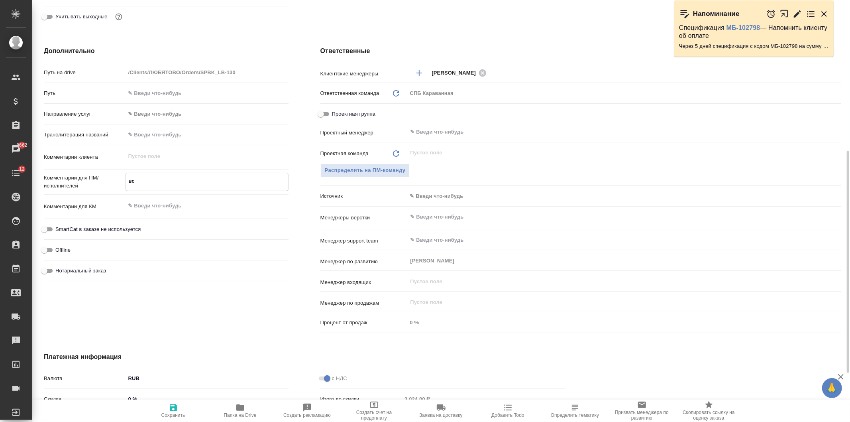
type textarea "вс"
type textarea "x"
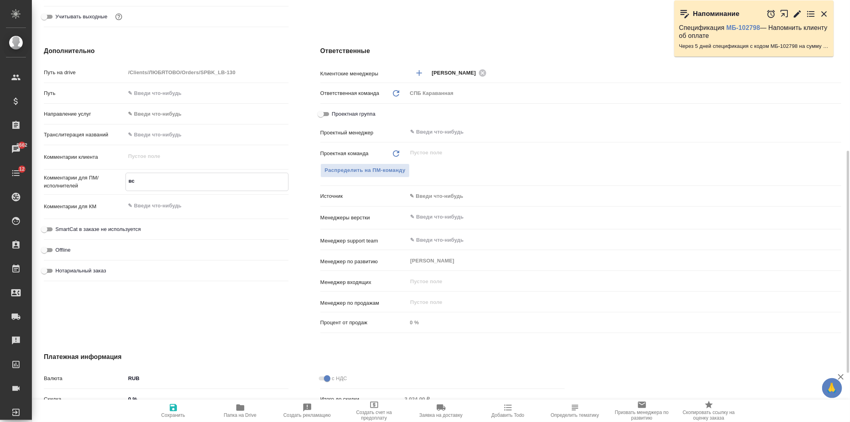
type textarea "вс"
type textarea "x"
type textarea "все"
type textarea "x"
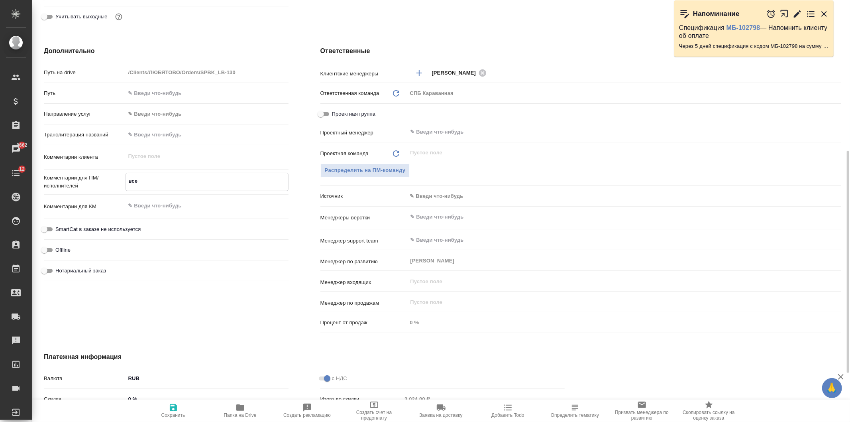
type textarea "x"
type textarea "все"
type textarea "x"
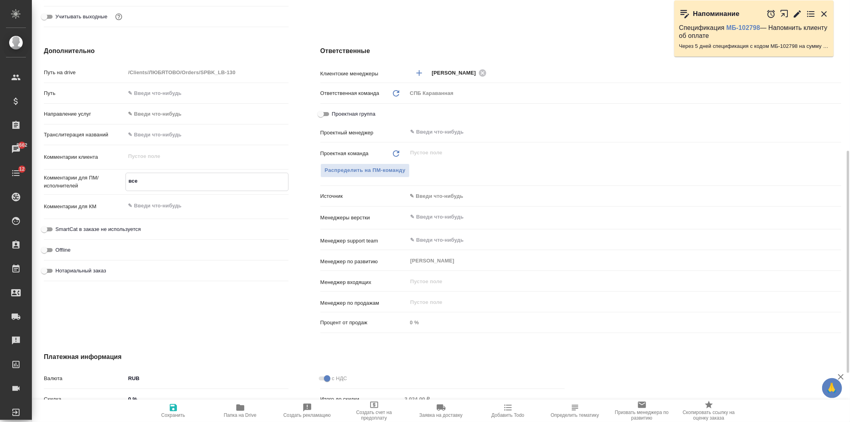
type textarea "x"
type textarea "все я"
type textarea "x"
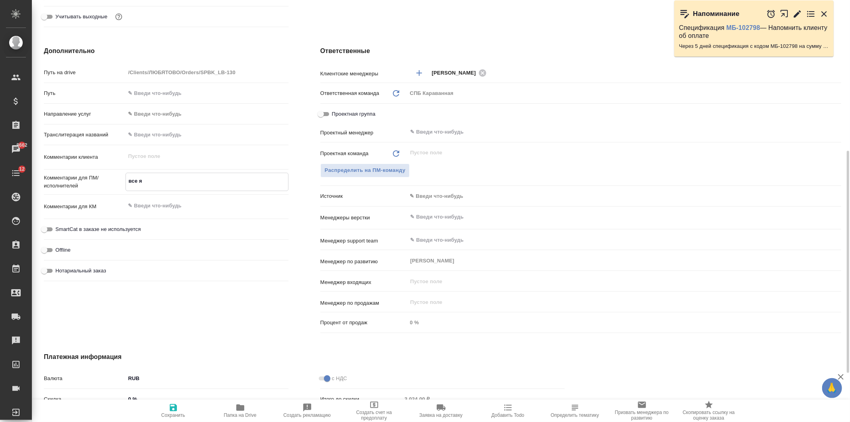
type textarea "все яз"
type textarea "x"
type textarea "все язы"
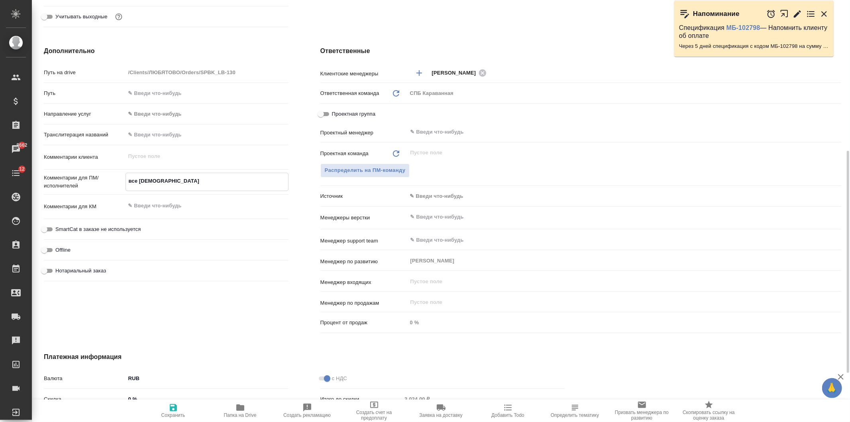
type textarea "x"
type textarea "все язык"
type textarea "x"
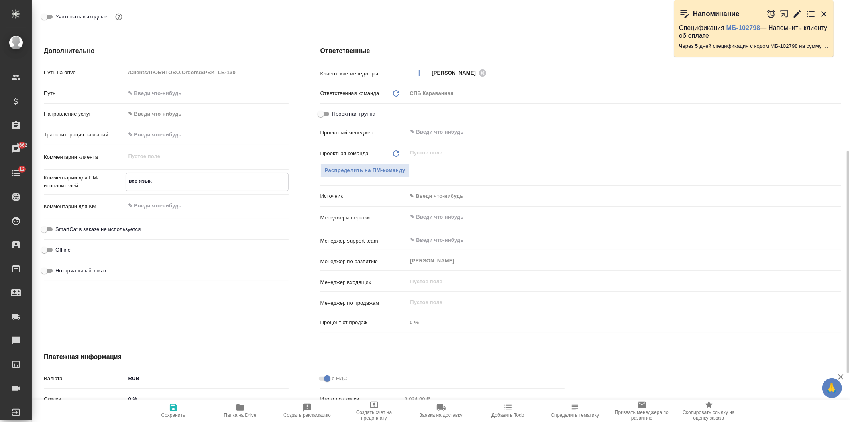
type textarea "x"
type textarea "все языкт"
type textarea "x"
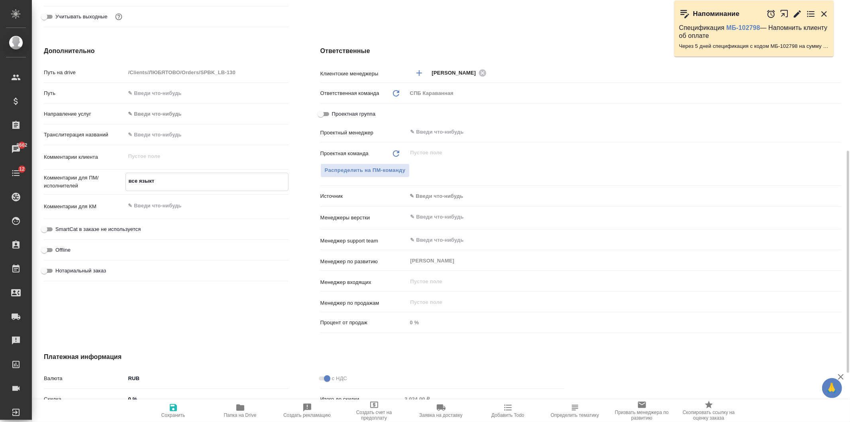
type textarea "x"
type textarea "все язык"
type textarea "x"
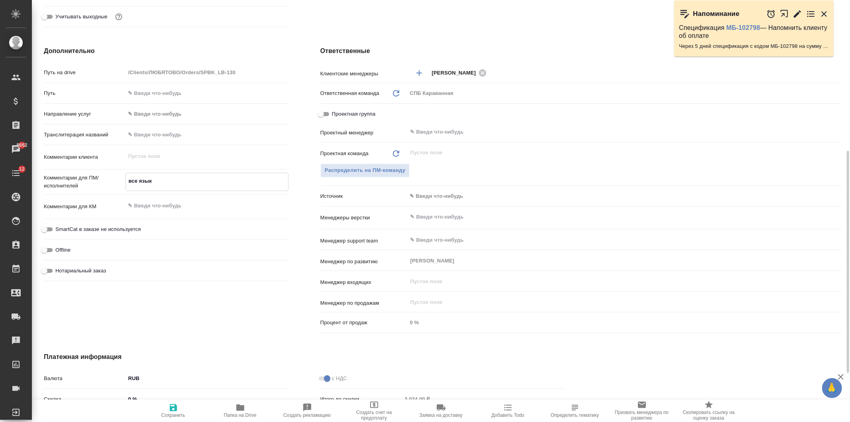
type textarea "все языки"
type textarea "x"
type textarea "все языки"
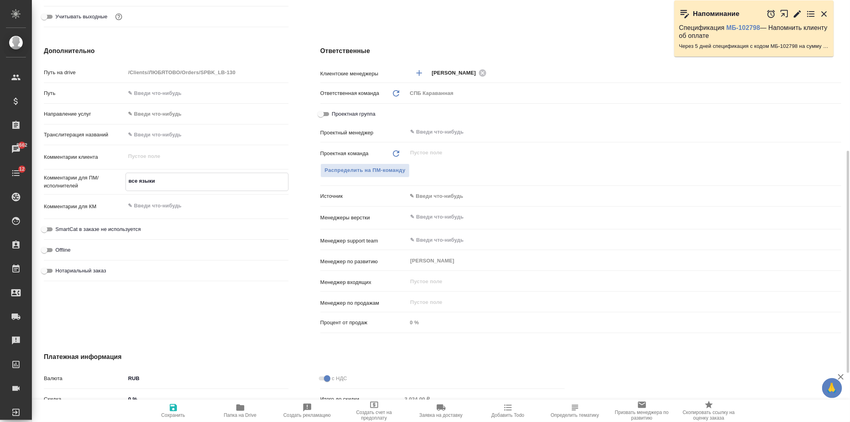
type textarea "x"
type textarea "все языки н"
type textarea "x"
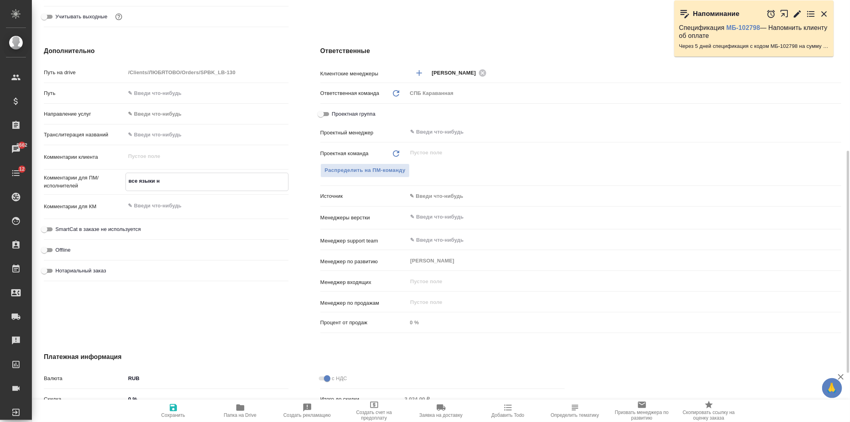
type textarea "x"
type textarea "все языки ну"
type textarea "x"
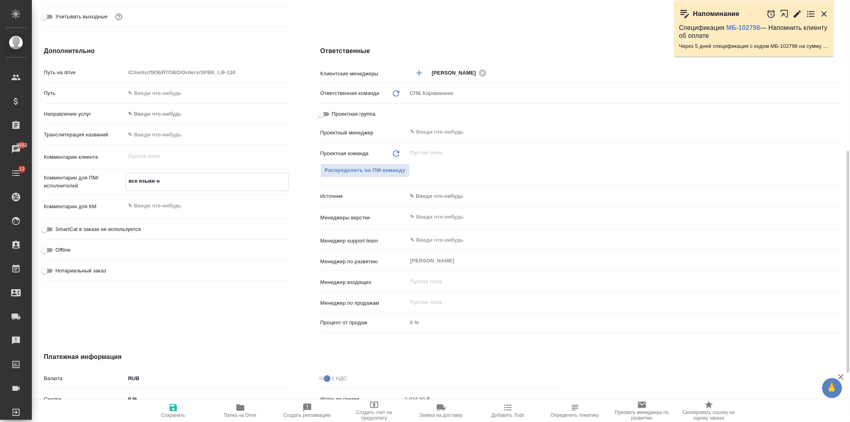
type textarea "x"
type textarea "все языки нуж"
type textarea "x"
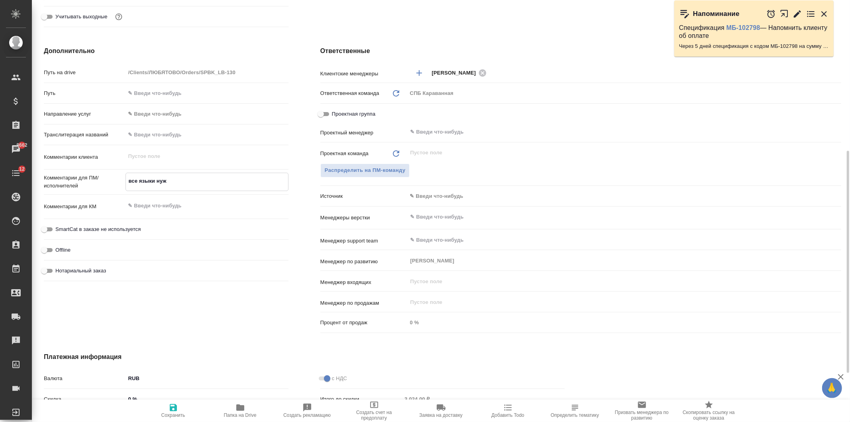
type textarea "x"
type textarea "все языки нужн"
type textarea "x"
type textarea "все языки нужно"
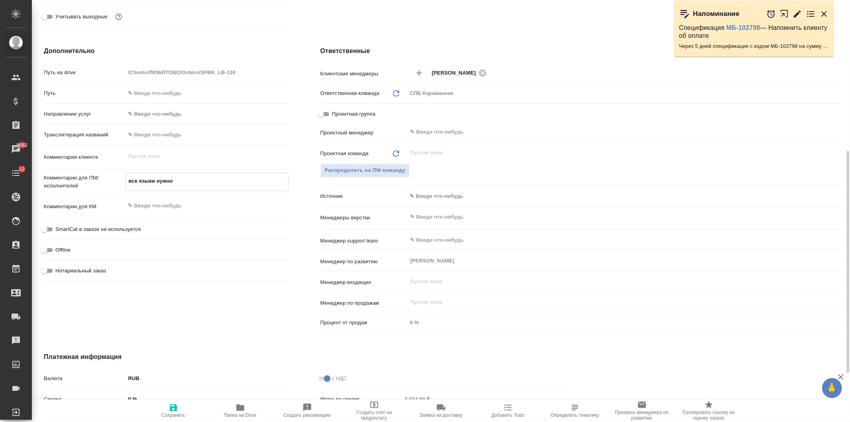
type textarea "x"
type textarea "все языки нужно"
type textarea "x"
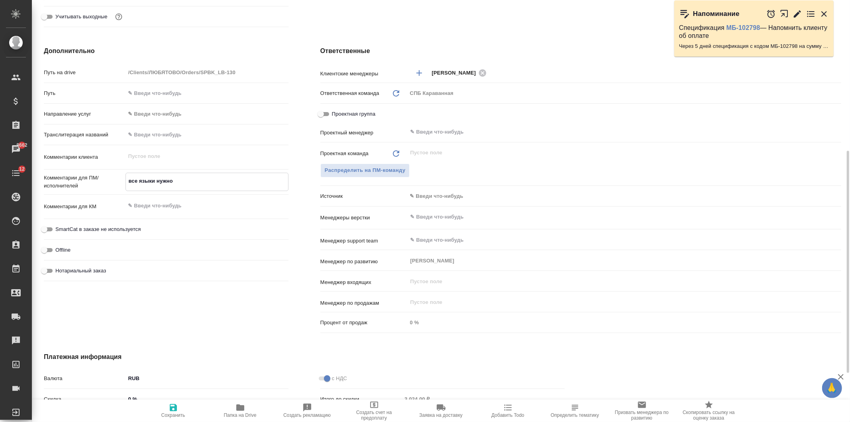
type textarea "x"
type textarea "все языки нужно с"
type textarea "x"
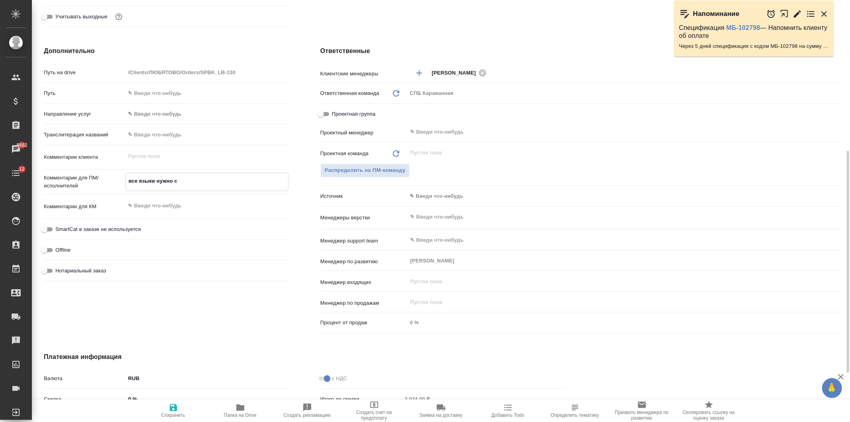
type textarea "x"
type textarea "все языки нужно со"
type textarea "x"
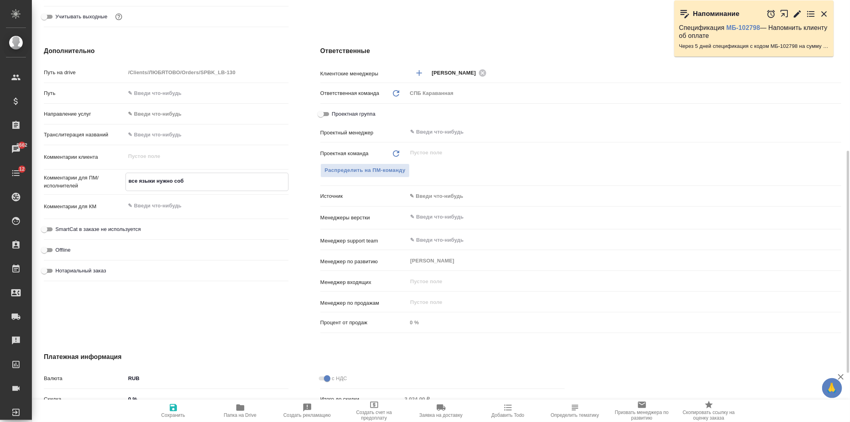
type textarea "все языки нужно собю"
type textarea "x"
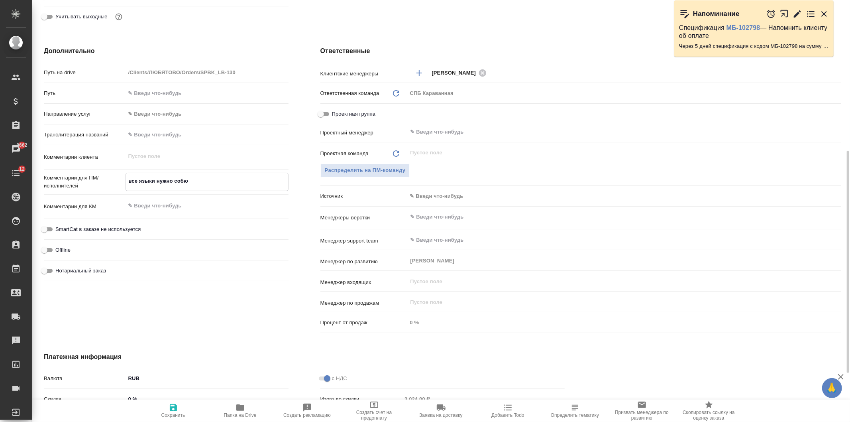
type textarea "все языки нужно собюр"
type textarea "x"
type textarea "все языки нужно собюра"
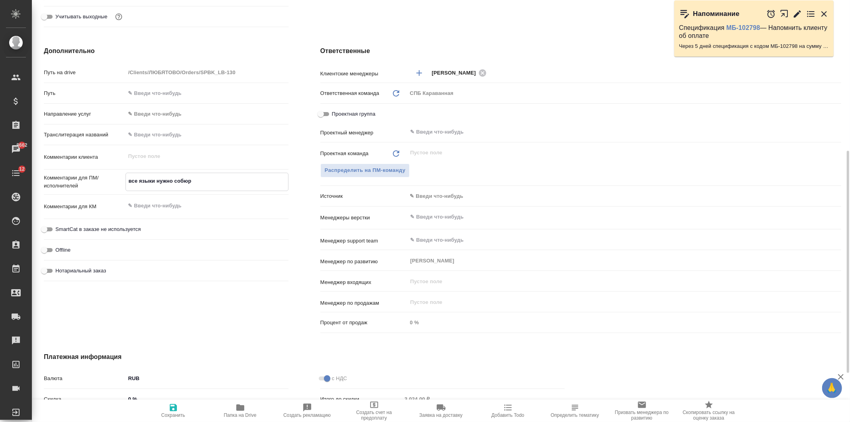
type textarea "x"
type textarea "все языки нужно собюрать"
type textarea "x"
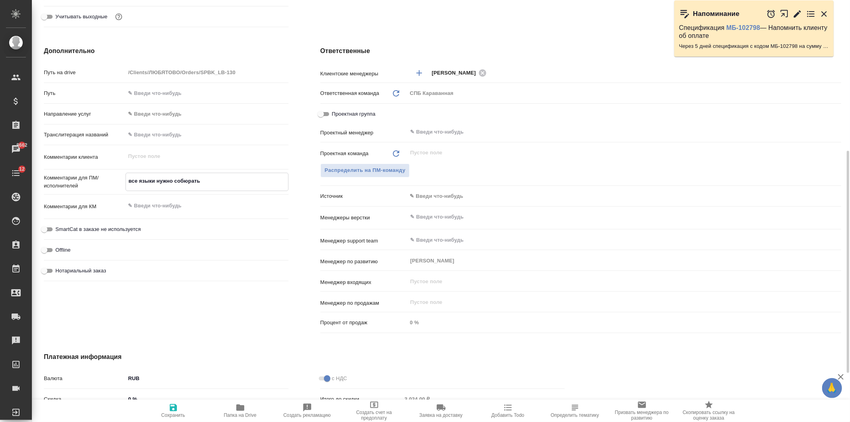
type textarea "x"
type textarea "все языки нужно собюрать"
type textarea "x"
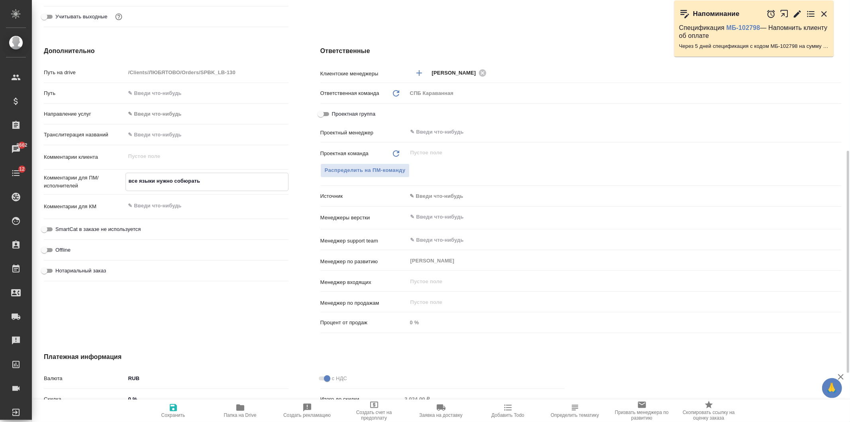
type textarea "x"
type textarea "все языки нужно собюрать"
type textarea "x"
type textarea "все языки нужно собюрат"
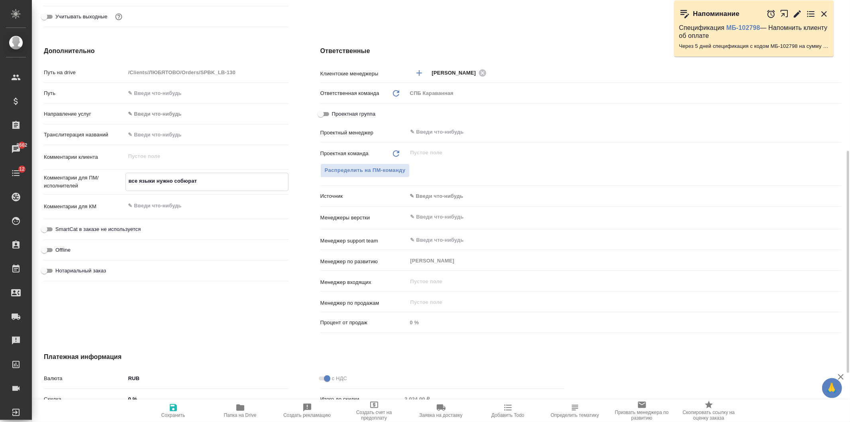
type textarea "x"
type textarea "все языки нужно собюра"
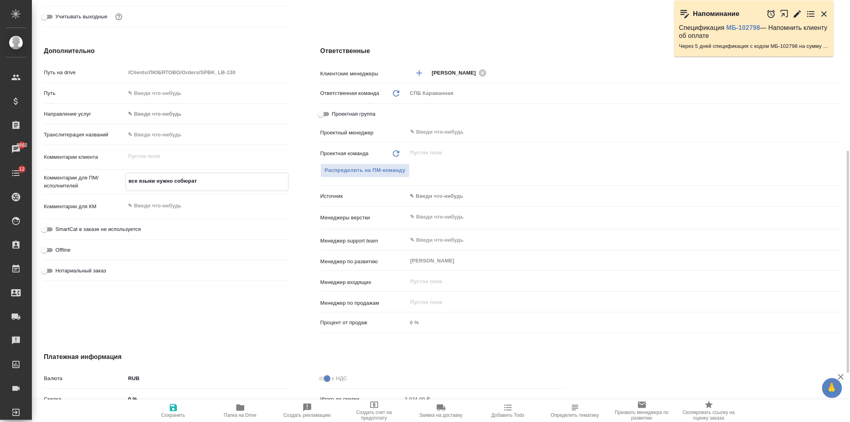
type textarea "x"
type textarea "все языки нужно собюр"
type textarea "x"
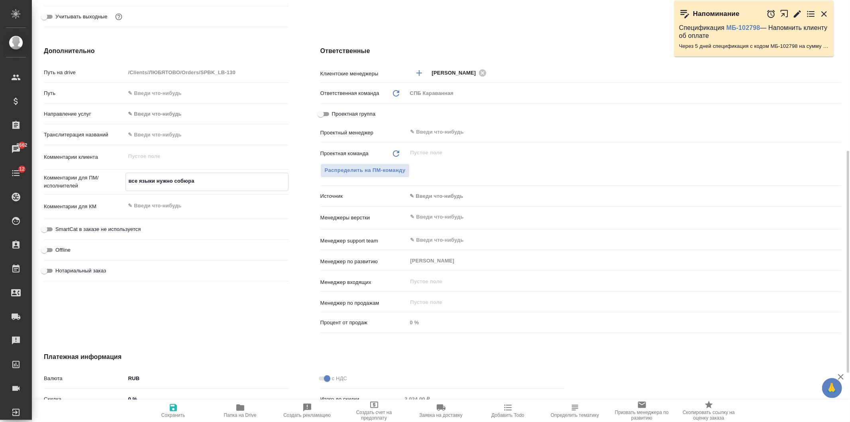
type textarea "x"
type textarea "все языки нужно собю"
type textarea "x"
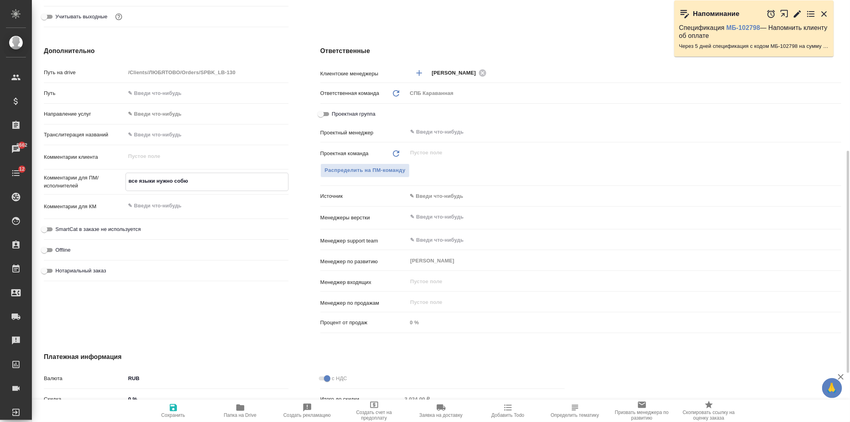
type textarea "x"
type textarea "все языки нужно соб"
type textarea "x"
type textarea "все языки нужно собр"
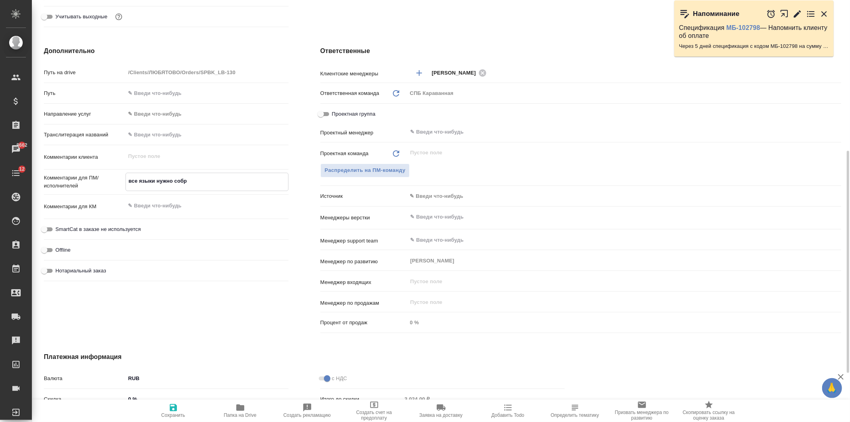
type textarea "x"
type textarea "все языки нужно собра"
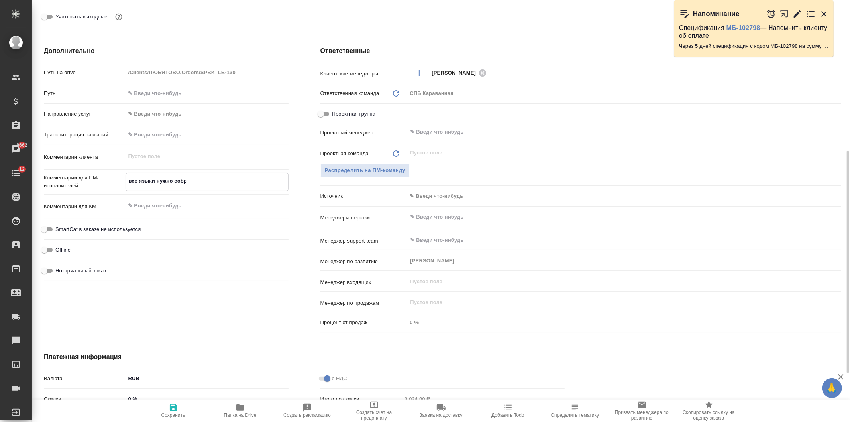
type textarea "x"
type textarea "все языки нужно собрат"
type textarea "x"
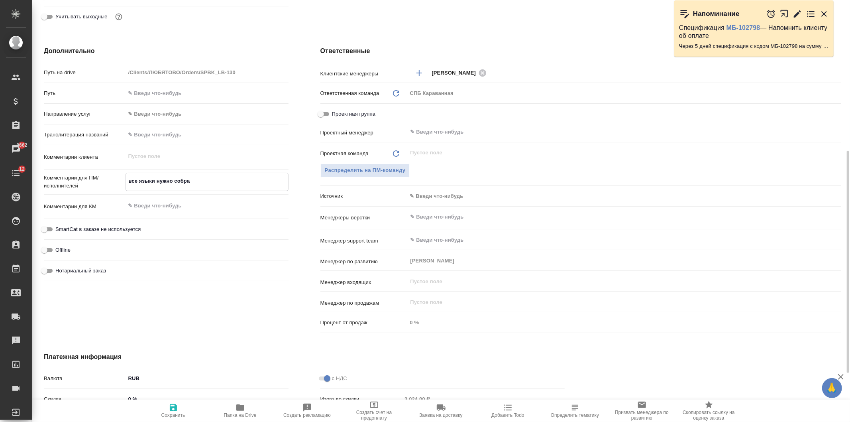
type textarea "x"
type textarea "все языки нужно собрать"
type textarea "x"
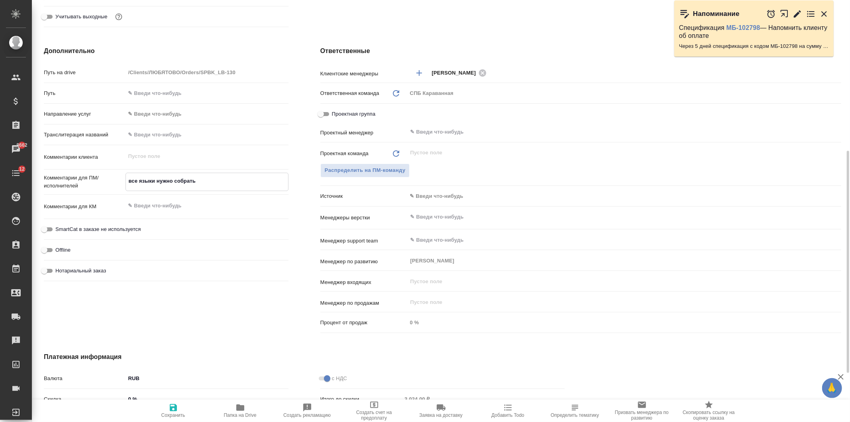
type textarea "x"
type textarea "все языки нужно собрать"
click at [179, 404] on span "Сохранить" at bounding box center [173, 409] width 57 height 15
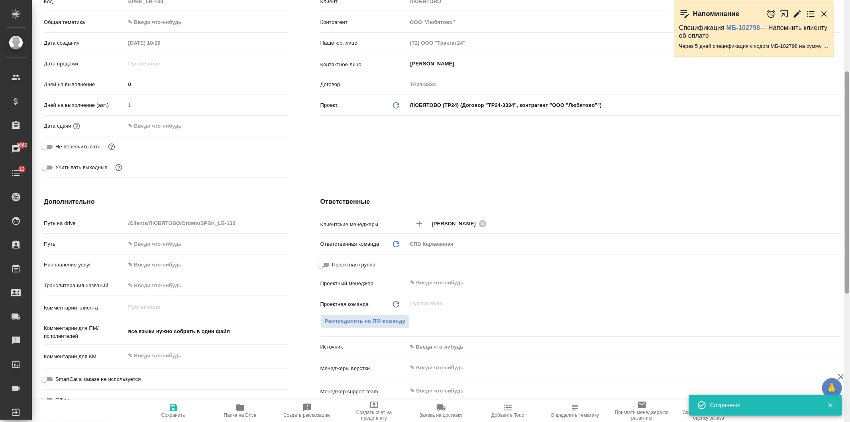
scroll to position [0, 0]
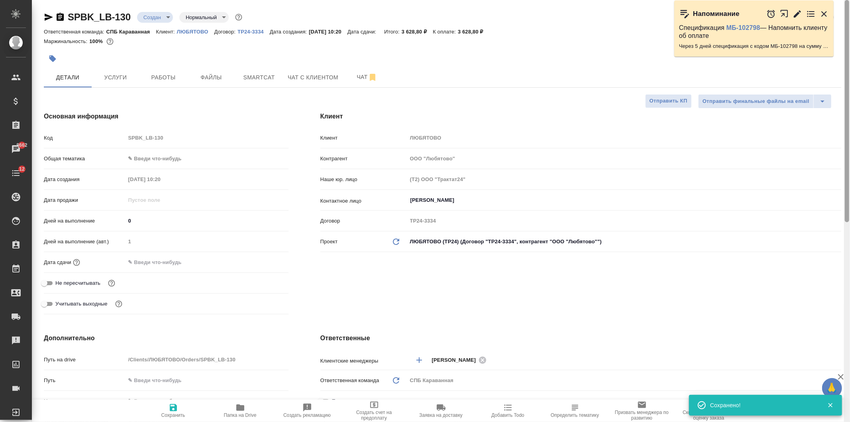
drag, startPoint x: 848, startPoint y: 269, endPoint x: 600, endPoint y: 141, distance: 278.7
click at [850, 88] on div at bounding box center [847, 211] width 6 height 422
click at [133, 263] on input "text" at bounding box center [161, 262] width 70 height 12
click at [267, 259] on icon "button" at bounding box center [265, 261] width 7 height 8
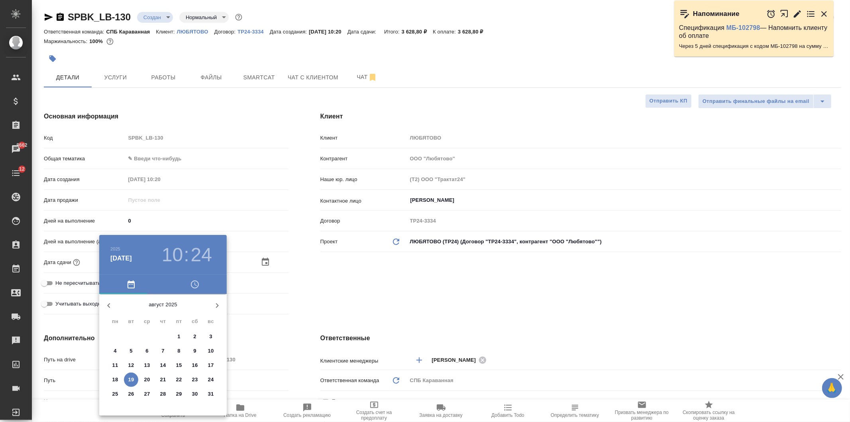
click at [147, 377] on p "20" at bounding box center [147, 379] width 6 height 8
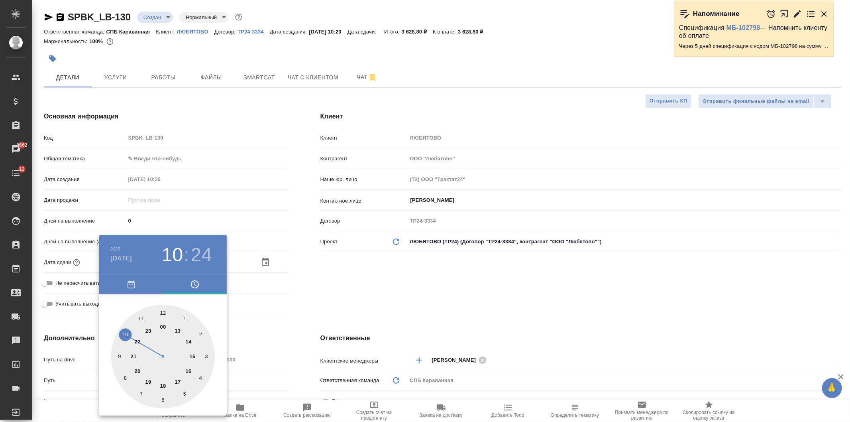
click at [139, 320] on div at bounding box center [163, 356] width 104 height 104
click at [173, 257] on h3 "11" at bounding box center [172, 254] width 21 height 22
click at [128, 333] on div at bounding box center [163, 356] width 104 height 104
click at [162, 312] on div at bounding box center [163, 356] width 104 height 104
click at [365, 277] on div at bounding box center [425, 211] width 850 height 422
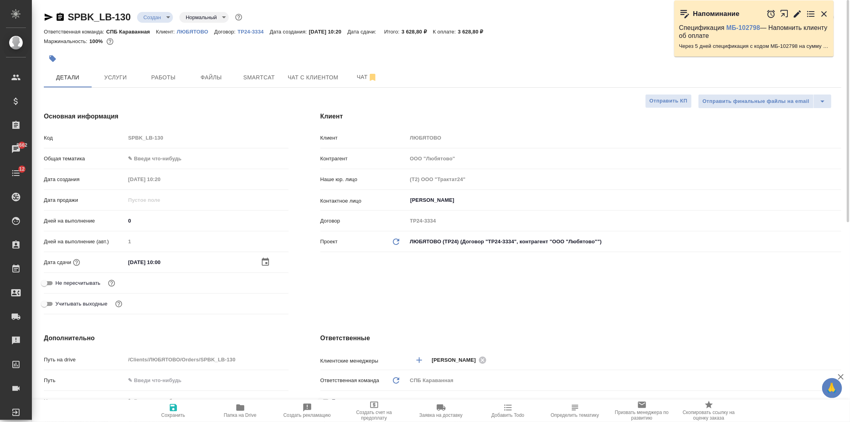
click at [176, 413] on span "Сохранить" at bounding box center [173, 415] width 24 height 6
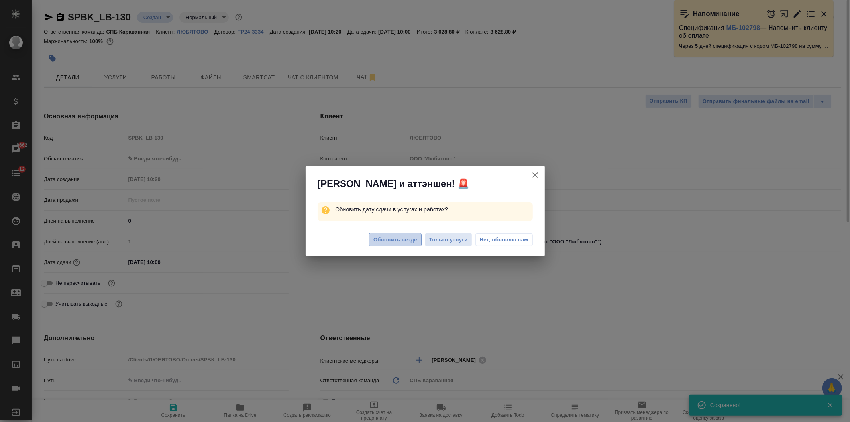
click at [400, 243] on span "Обновить везде" at bounding box center [395, 239] width 44 height 9
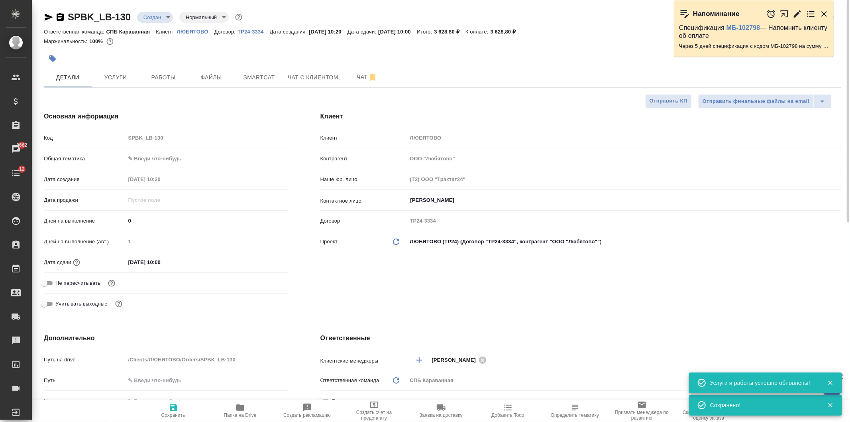
click at [160, 156] on body "🙏 .cls-1 fill:#fff; AWATERA Ivanova Arina Клиенты Спецификации Заказы 8662 Чаты…" at bounding box center [425, 211] width 850 height 422
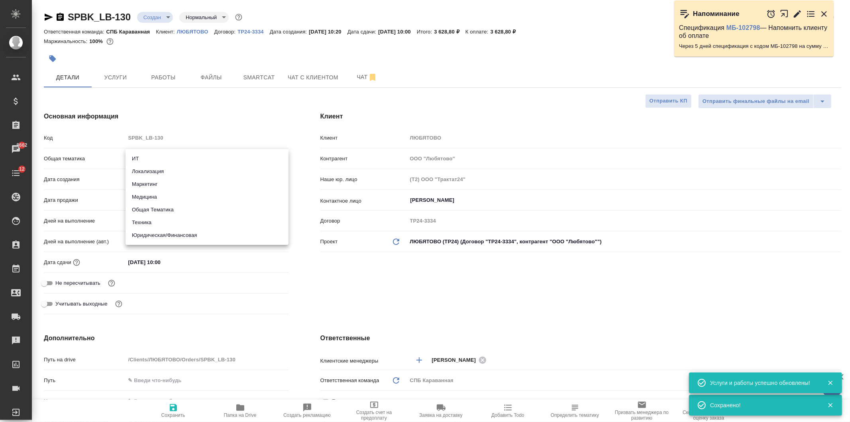
click at [177, 218] on li "Техника" at bounding box center [207, 222] width 163 height 13
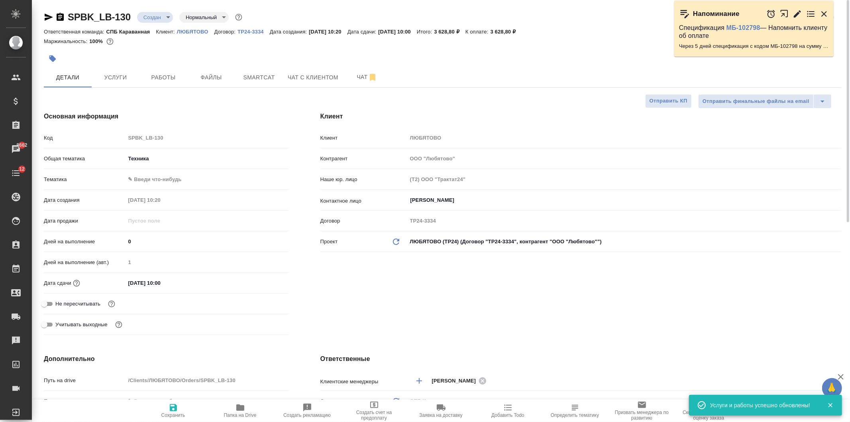
click at [166, 183] on body "🙏 .cls-1 fill:#fff; AWATERA Ivanova Arina Клиенты Спецификации Заказы 8662 Чаты…" at bounding box center [425, 211] width 850 height 422
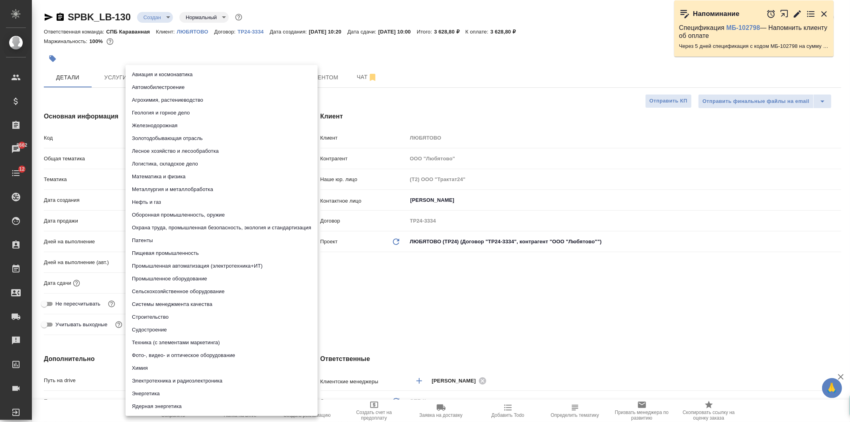
click at [181, 251] on li "Пищевая промышленность" at bounding box center [222, 253] width 192 height 13
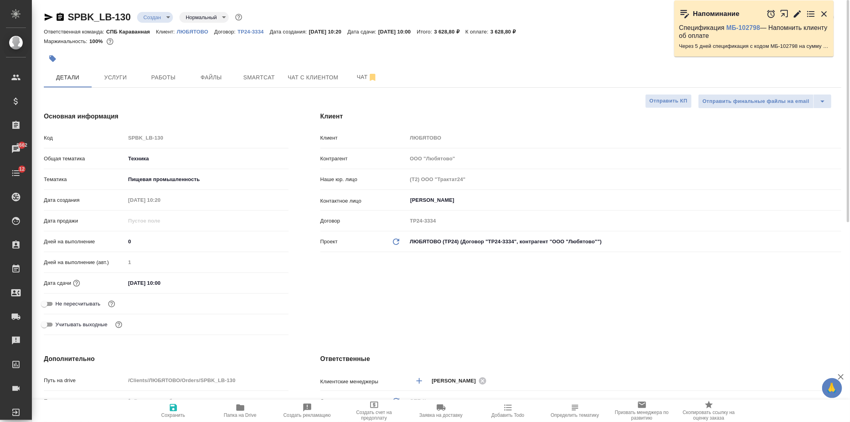
click at [173, 408] on icon "button" at bounding box center [174, 407] width 10 height 10
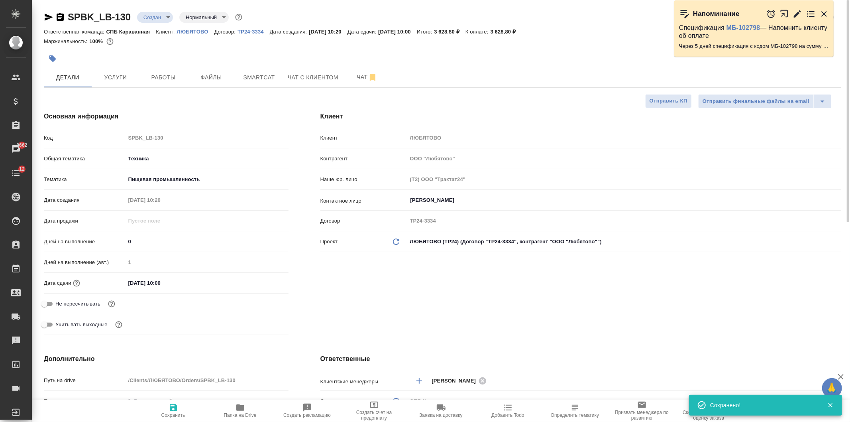
click at [165, 15] on body "🙏 .cls-1 fill:#fff; AWATERA Ivanova Arina Клиенты Спецификации Заказы 8662 Чаты…" at bounding box center [425, 211] width 850 height 422
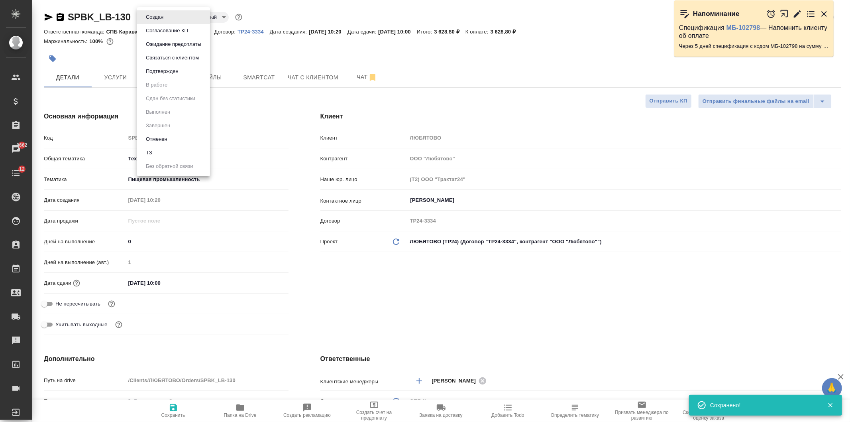
click at [150, 157] on li "ТЗ" at bounding box center [173, 153] width 73 height 14
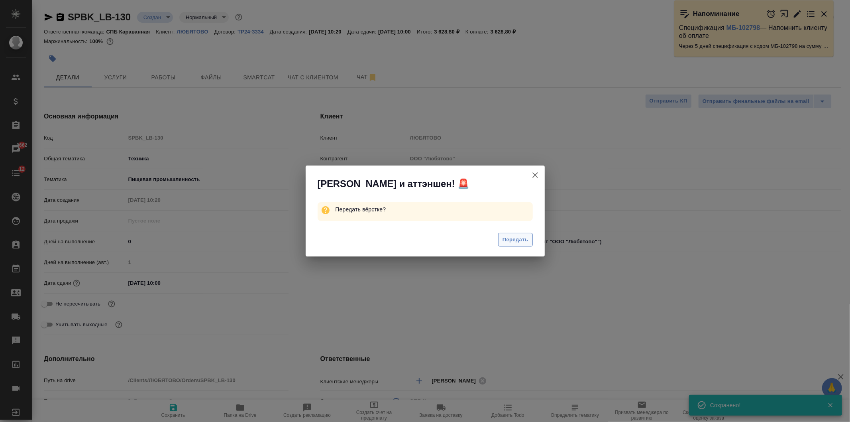
click at [510, 234] on button "Передать" at bounding box center [515, 240] width 35 height 14
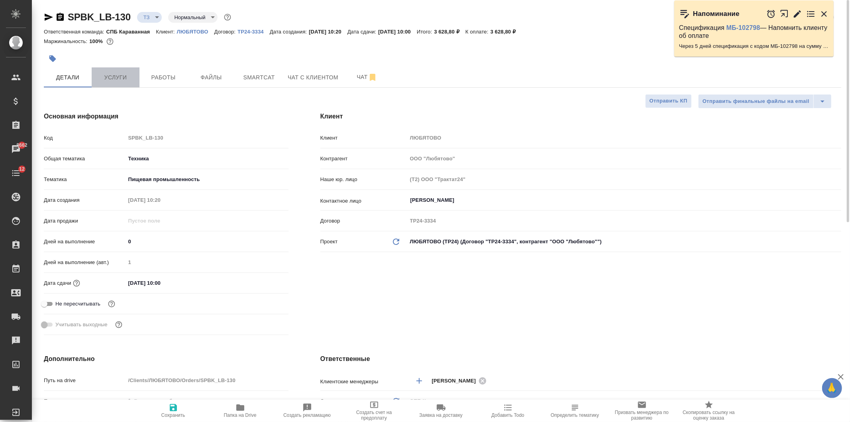
click at [126, 80] on span "Услуги" at bounding box center [115, 78] width 38 height 10
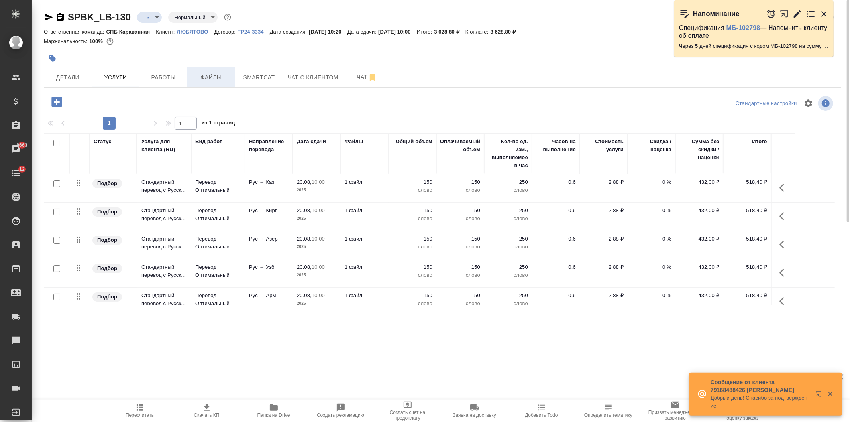
click at [204, 83] on button "Файлы" at bounding box center [211, 77] width 48 height 20
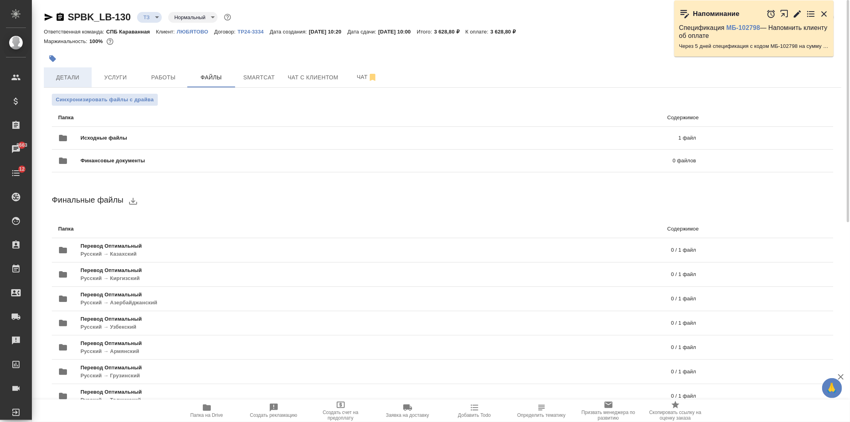
click at [73, 72] on button "Детали" at bounding box center [68, 77] width 48 height 20
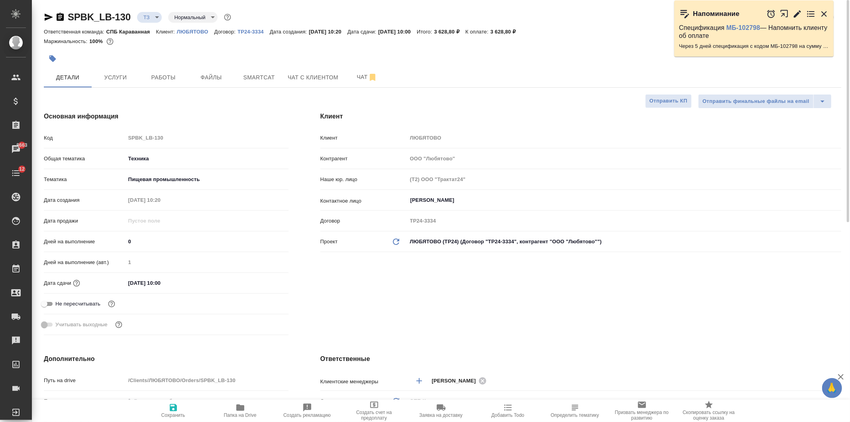
click at [465, 289] on div "Клиент Клиент ЛЮБЯТОВО Контрагент ООО "Любятово" Наше юр. лицо (Т2) ООО "Тракта…" at bounding box center [580, 225] width 553 height 258
click at [430, 193] on div "Кузнецова Татьяна ​" at bounding box center [624, 200] width 434 height 14
click at [457, 198] on input "Кузнецова Татьяна" at bounding box center [611, 200] width 402 height 10
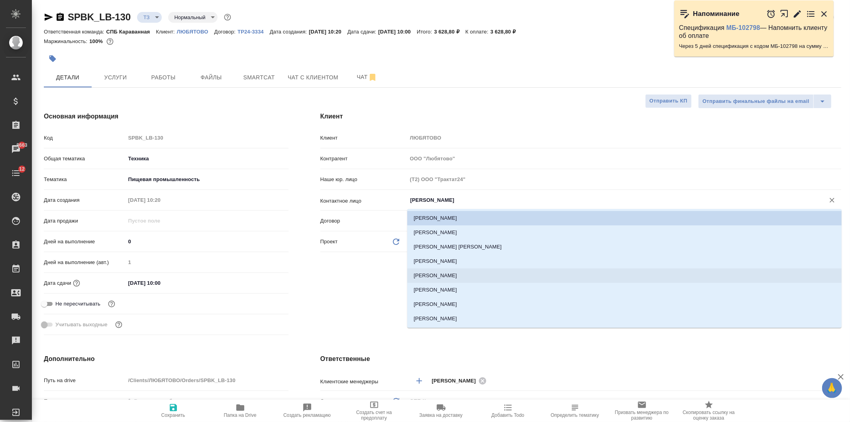
click at [560, 273] on li "Белозерцева Наталья Александровна" at bounding box center [624, 275] width 434 height 14
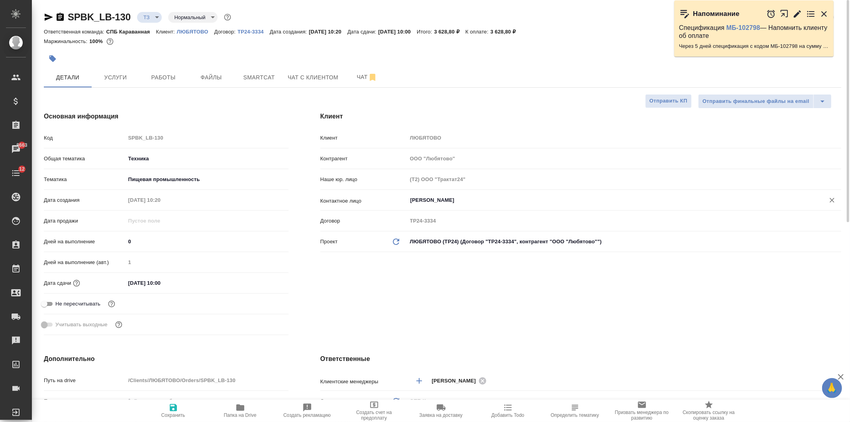
click at [176, 411] on icon "button" at bounding box center [173, 407] width 7 height 7
click at [346, 80] on button "Чат" at bounding box center [367, 77] width 48 height 20
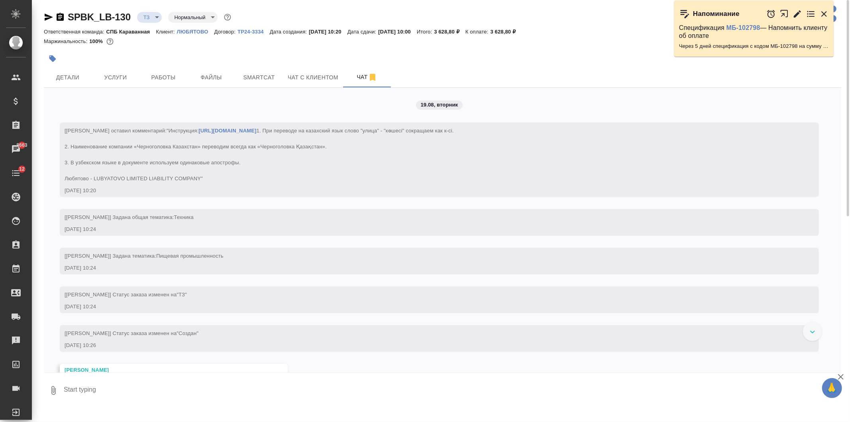
scroll to position [71, 0]
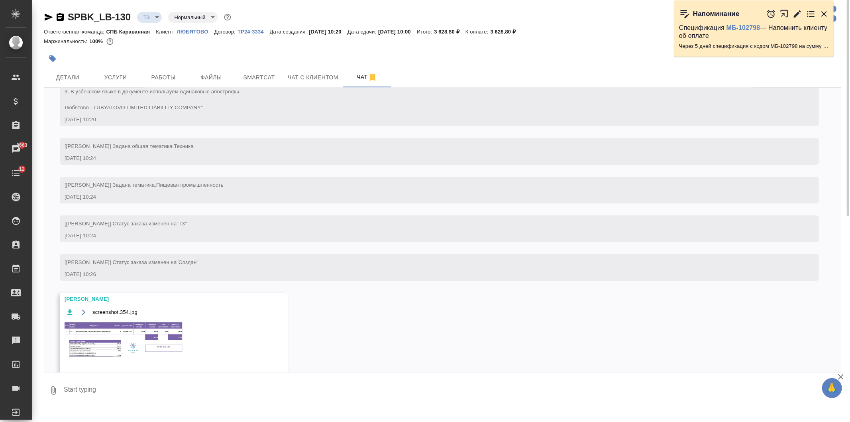
click at [122, 355] on img at bounding box center [125, 339] width 120 height 37
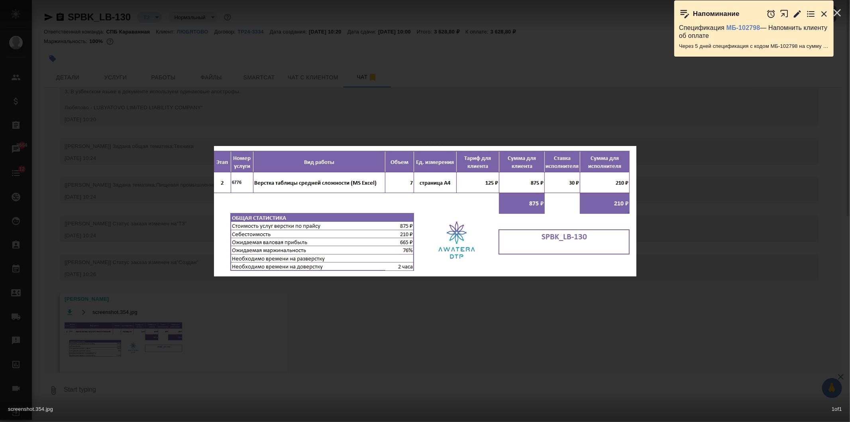
click at [122, 355] on div "screenshot.354.jpg 1 of 1" at bounding box center [425, 211] width 850 height 422
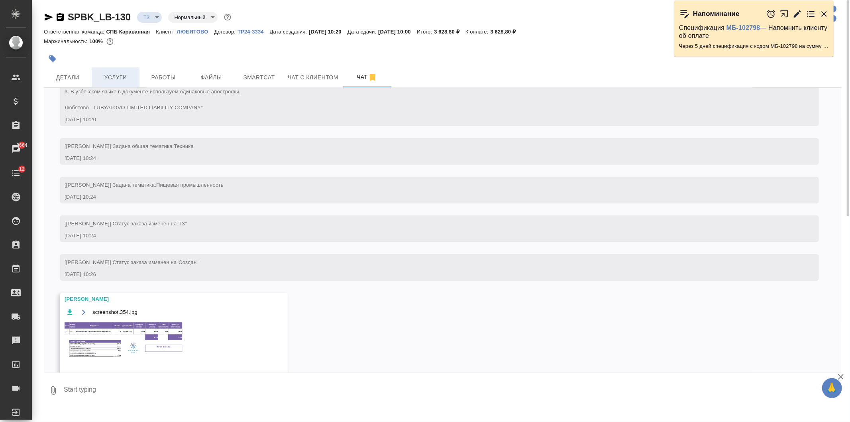
click at [119, 73] on span "Услуги" at bounding box center [115, 78] width 38 height 10
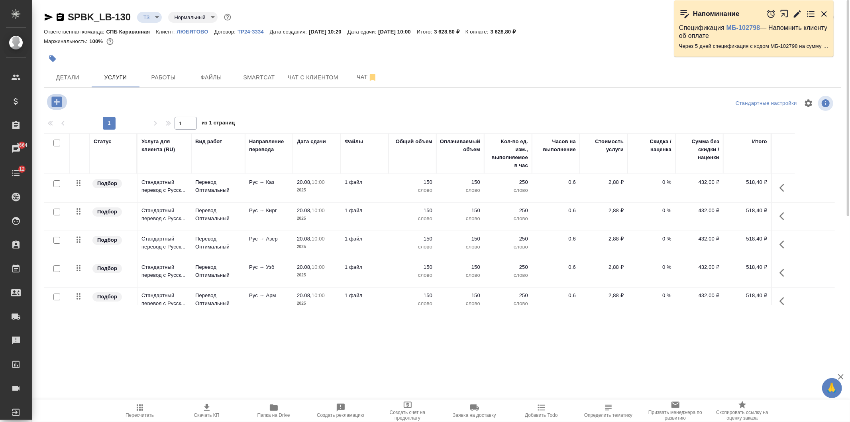
click at [61, 105] on icon "button" at bounding box center [56, 101] width 10 height 10
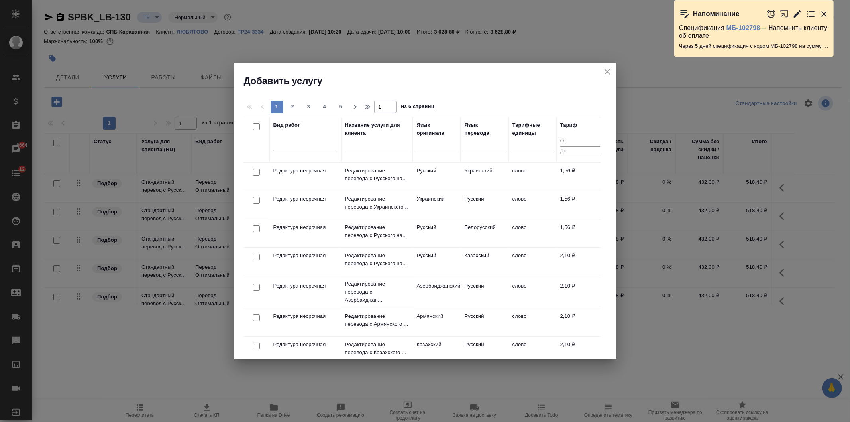
click at [301, 143] on div at bounding box center [305, 144] width 64 height 12
click at [314, 162] on div "Верстка таблицы средней сложности (MS Excel)" at bounding box center [333, 174] width 120 height 26
click at [328, 170] on div "Верстка таблицы средней сложности (MS Excel)" at bounding box center [333, 174] width 120 height 22
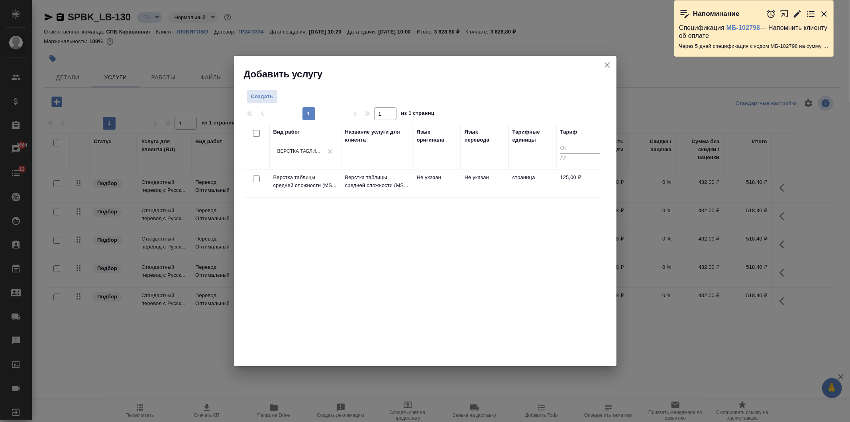
click at [256, 180] on input "checkbox" at bounding box center [256, 178] width 7 height 7
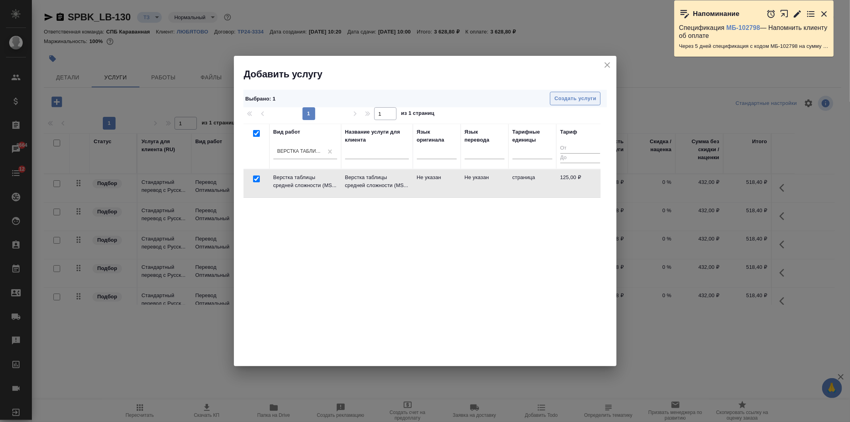
click at [596, 99] on button "Создать услуги" at bounding box center [575, 99] width 51 height 14
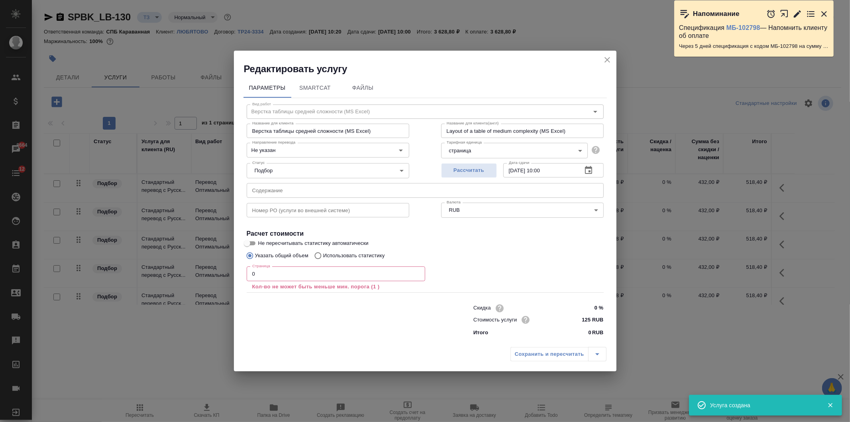
click at [301, 273] on input "0" at bounding box center [336, 273] width 179 height 14
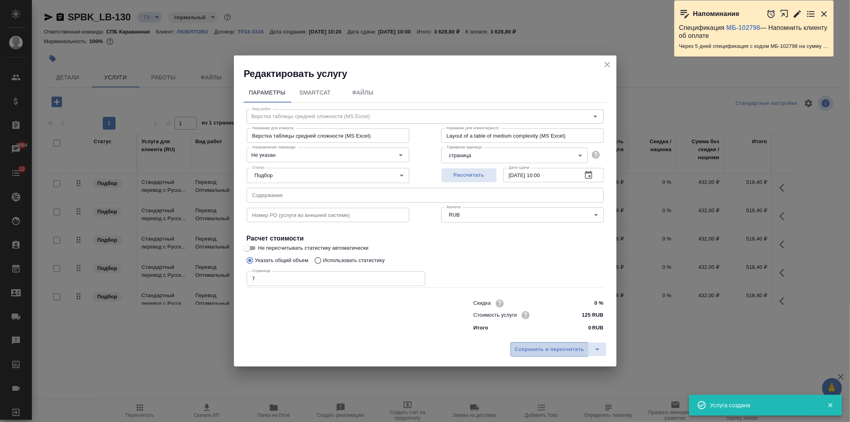
click at [553, 349] on span "Сохранить и пересчитать" at bounding box center [549, 349] width 69 height 9
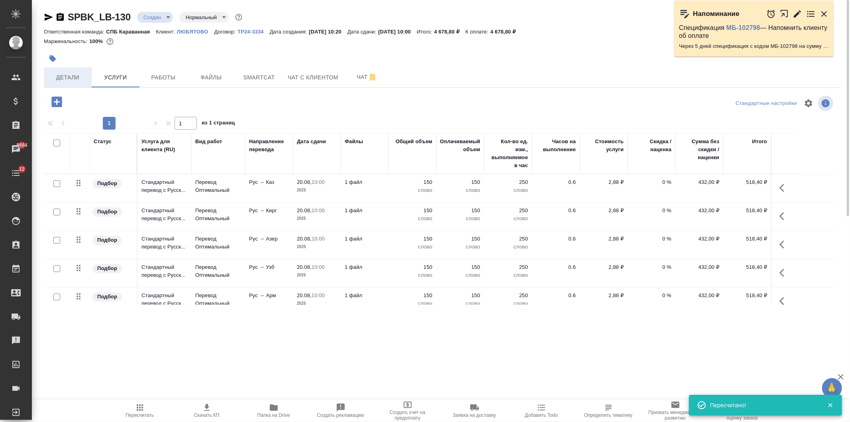
click at [76, 84] on button "Детали" at bounding box center [68, 77] width 48 height 20
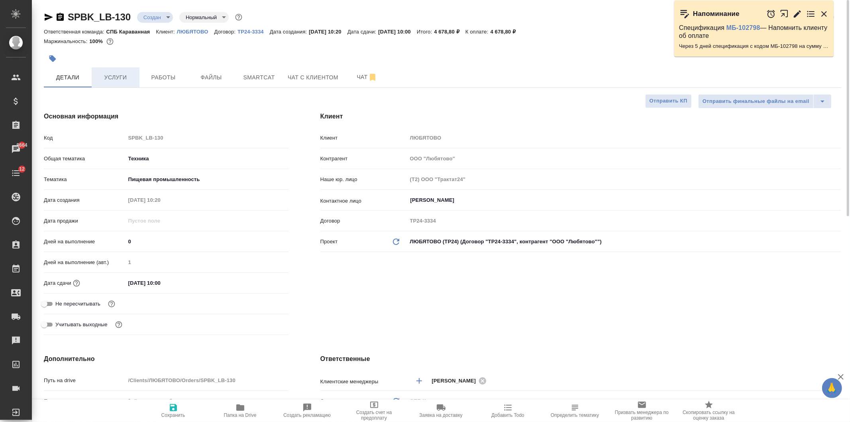
click at [118, 81] on span "Услуги" at bounding box center [115, 78] width 38 height 10
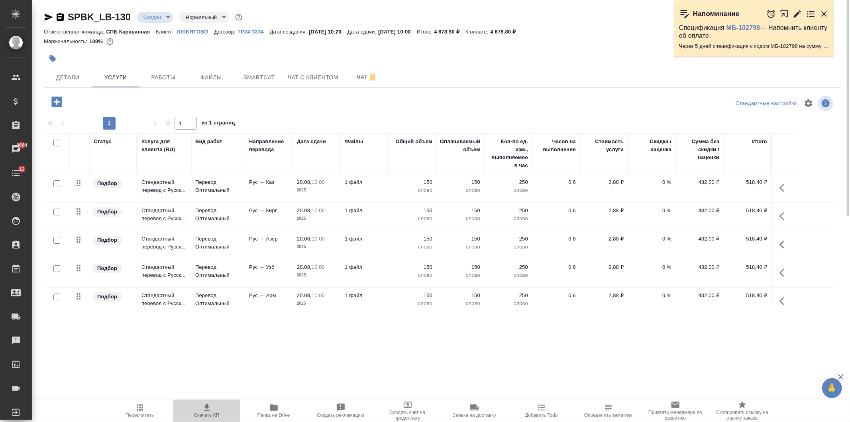
click at [204, 412] on span "Скачать КП" at bounding box center [207, 415] width 26 height 6
drag, startPoint x: 454, startPoint y: 29, endPoint x: 484, endPoint y: 32, distance: 30.0
click at [484, 32] on div "Ответственная команда: СПБ Караванная Клиент: ЛЮБЯТОВО Договор: ТР24-3334 Дата …" at bounding box center [442, 32] width 797 height 10
copy p "4 678,80 ₽"
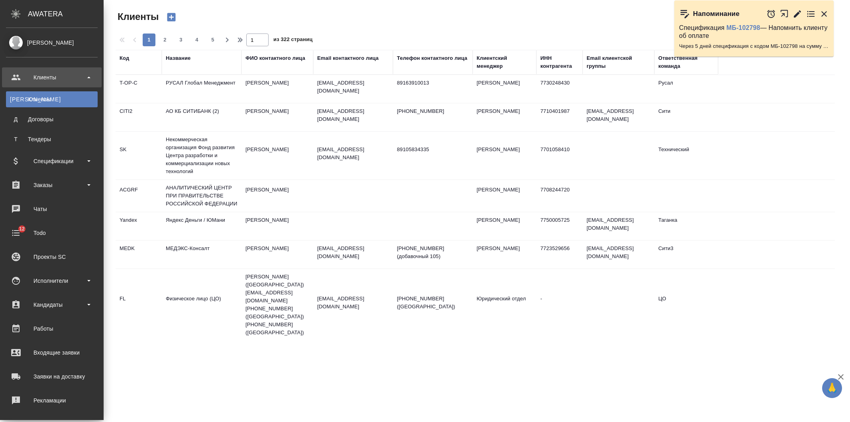
select select "RU"
click at [73, 193] on div "Заказы" at bounding box center [52, 185] width 100 height 20
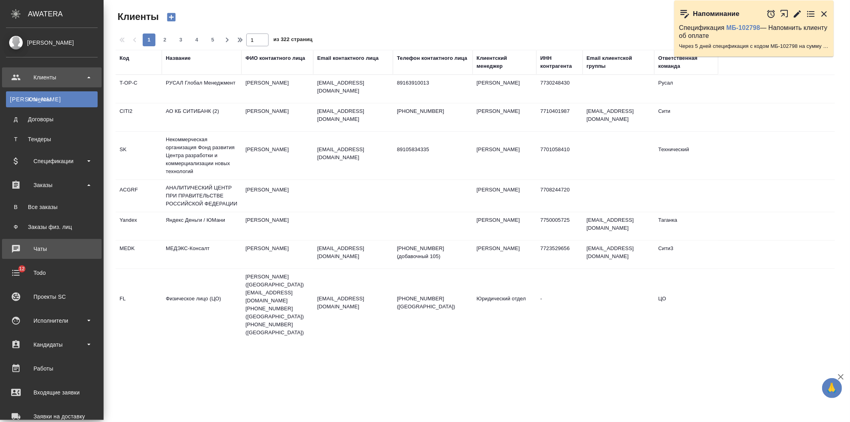
click at [63, 251] on div "Чаты" at bounding box center [52, 249] width 92 height 12
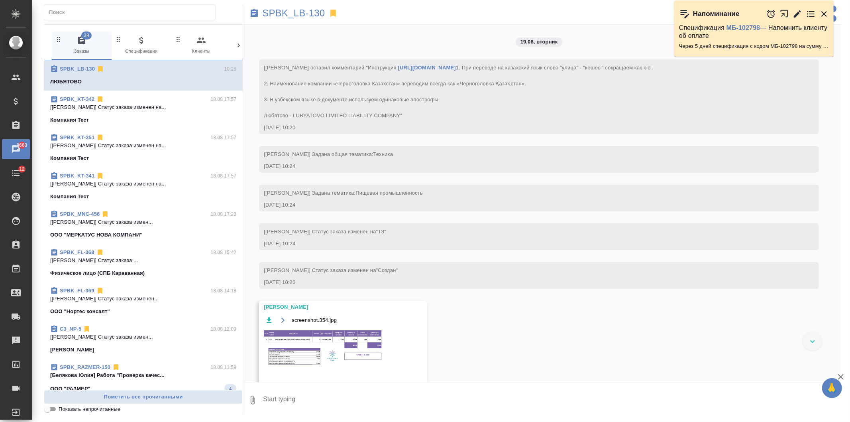
click at [240, 43] on icon at bounding box center [239, 45] width 8 height 8
click at [197, 44] on span "99+ Мессенджеры" at bounding box center [204, 45] width 53 height 20
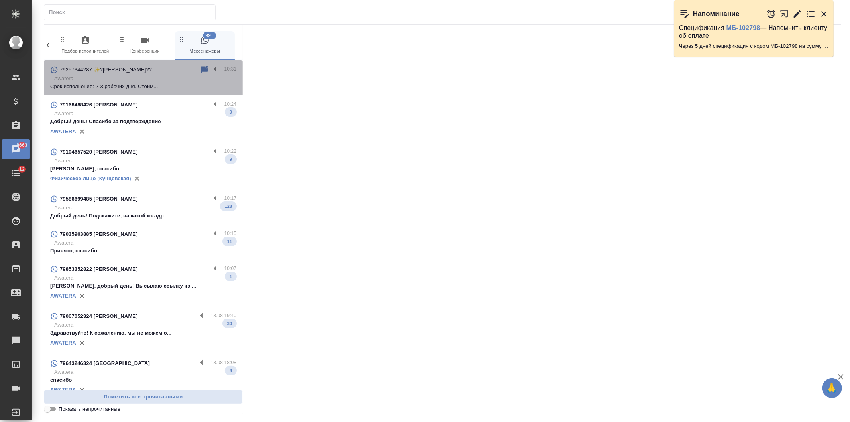
click at [157, 81] on p "Awatera" at bounding box center [145, 79] width 182 height 8
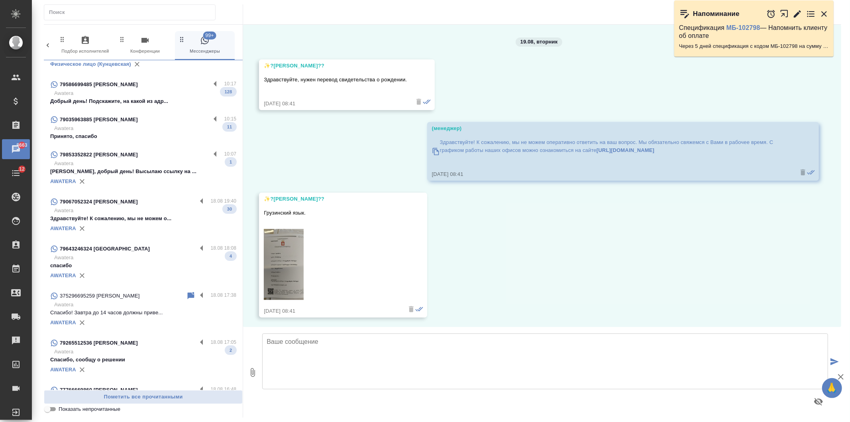
scroll to position [121, 0]
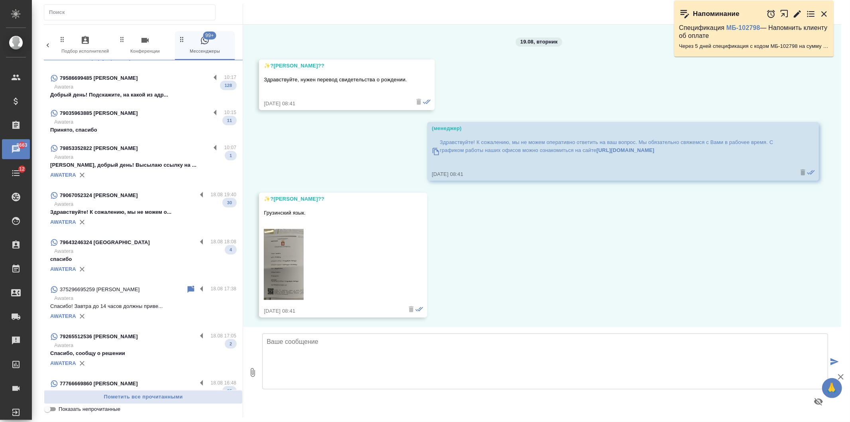
click at [156, 300] on span "375296695259 [PERSON_NAME] 18.08 17:38 Awatera Спасибо! [DATE] до 14 часов долж…" at bounding box center [143, 303] width 186 height 37
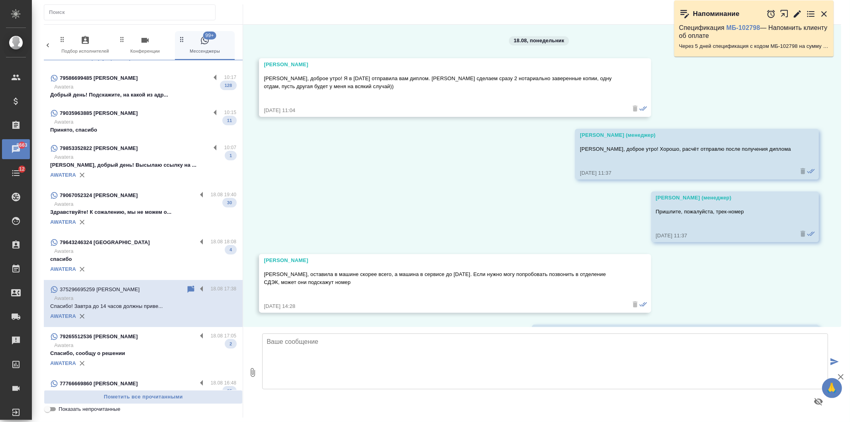
scroll to position [4751, 0]
